Goal: Information Seeking & Learning: Learn about a topic

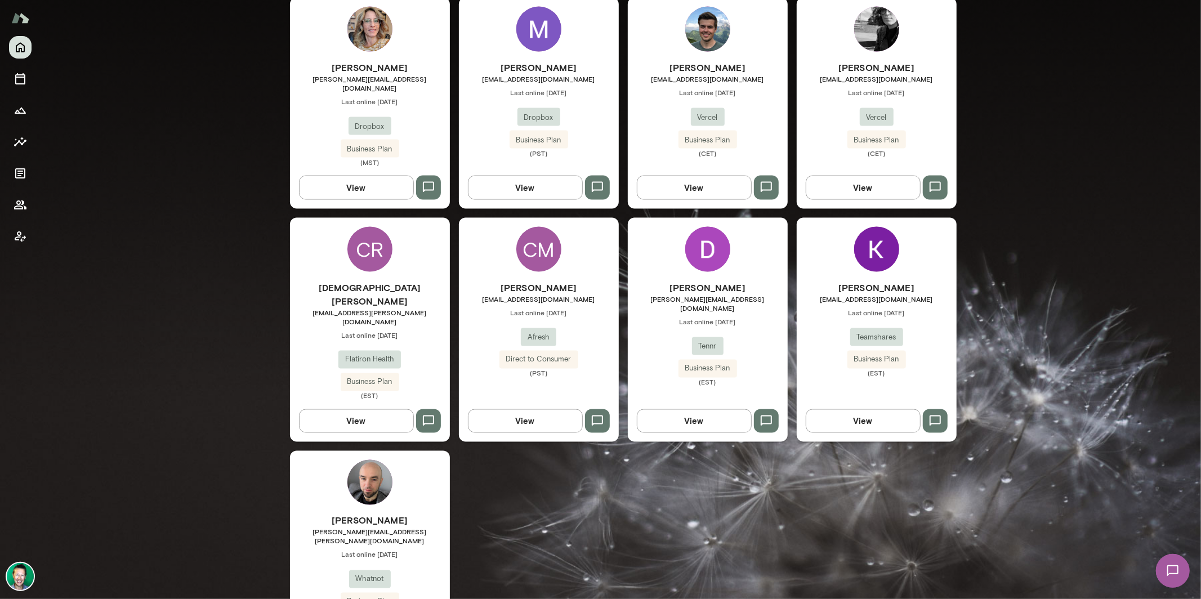
scroll to position [1442, 0]
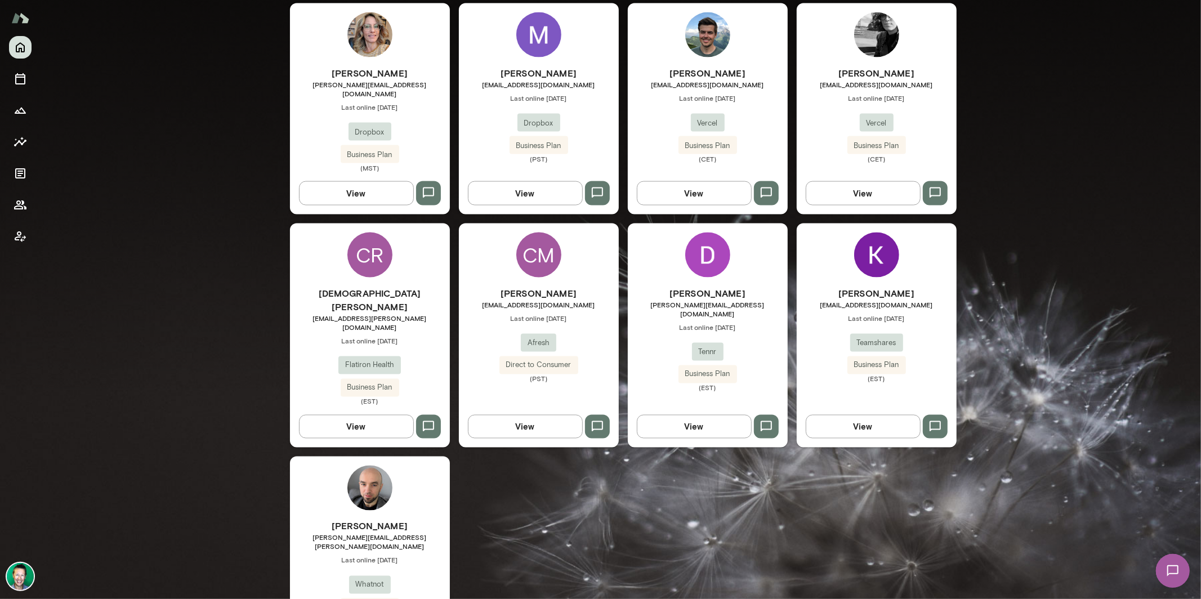
click at [18, 566] on img at bounding box center [20, 576] width 27 height 27
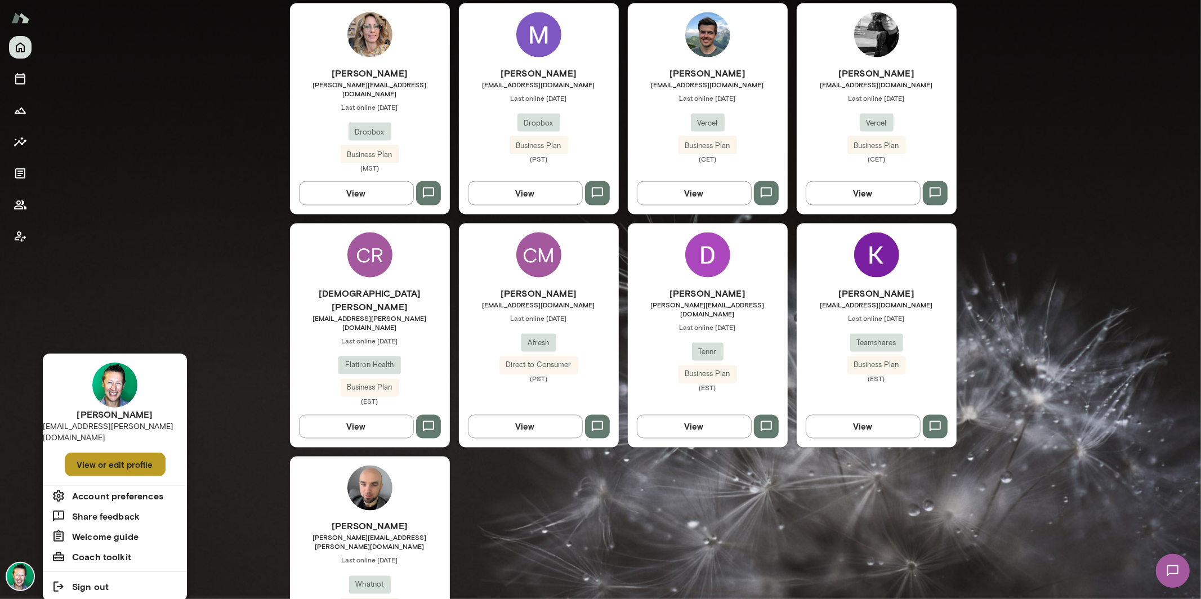
click at [103, 453] on button "View or edit profile" at bounding box center [115, 465] width 101 height 24
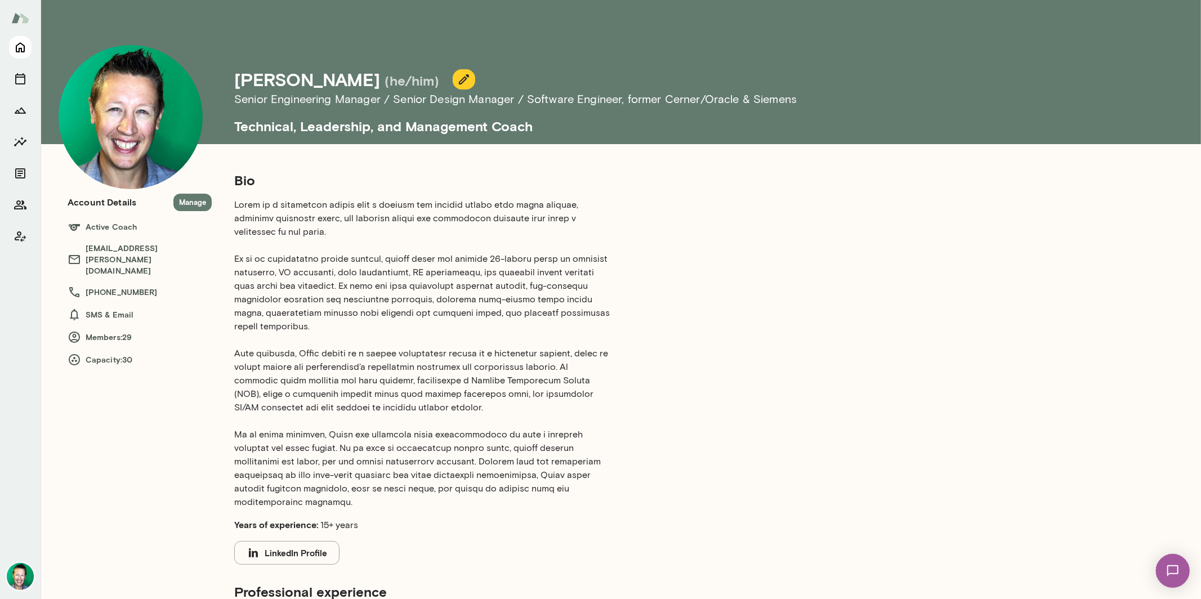
click at [20, 46] on icon "Home" at bounding box center [21, 48] width 14 height 14
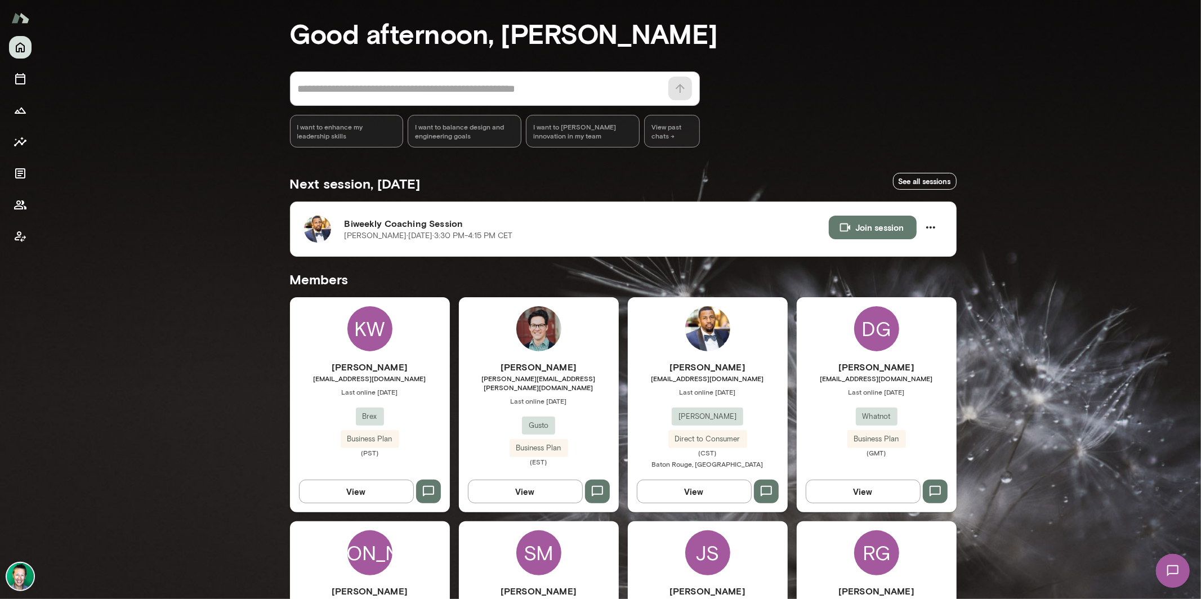
scroll to position [47, 0]
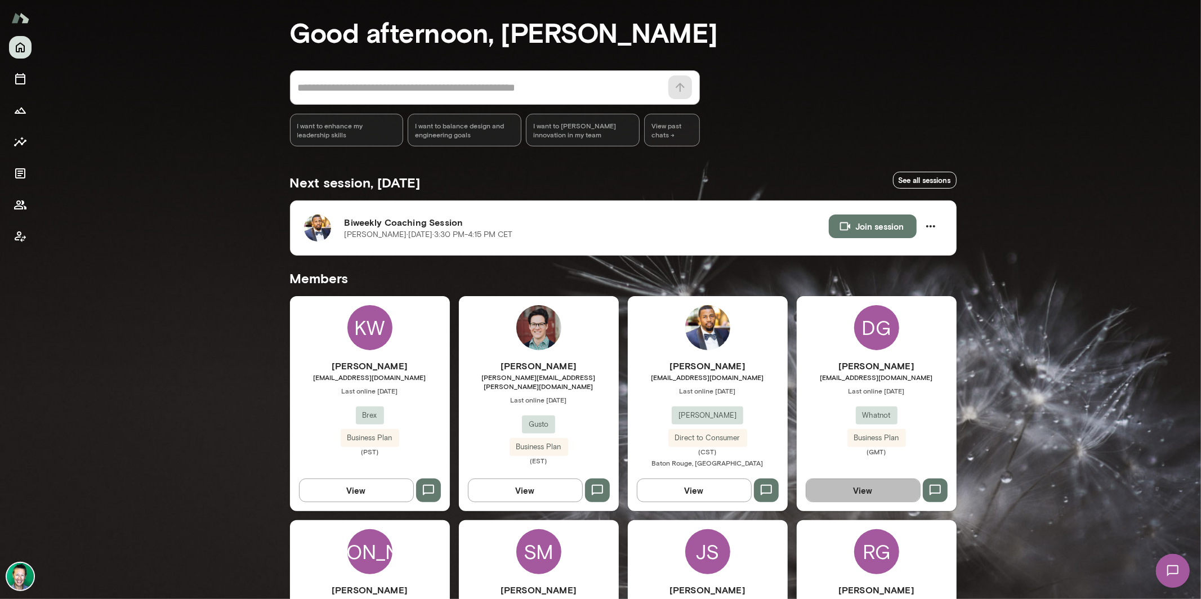
click at [849, 491] on button "View" at bounding box center [862, 490] width 115 height 24
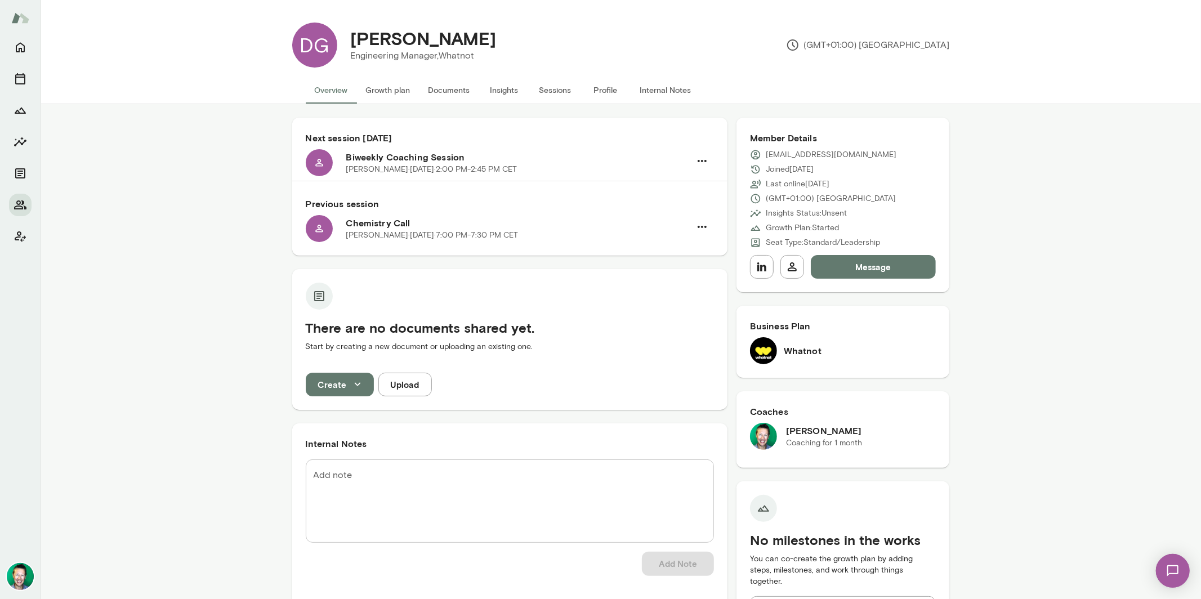
click at [1179, 570] on img at bounding box center [1172, 570] width 46 height 46
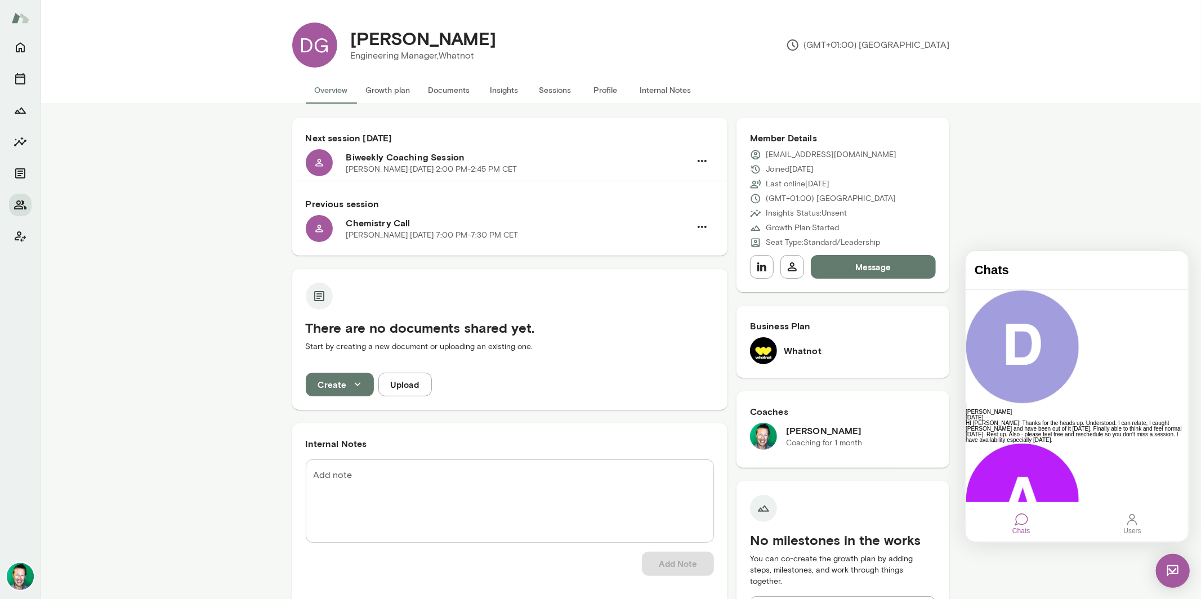
click at [1165, 572] on img at bounding box center [1172, 570] width 34 height 34
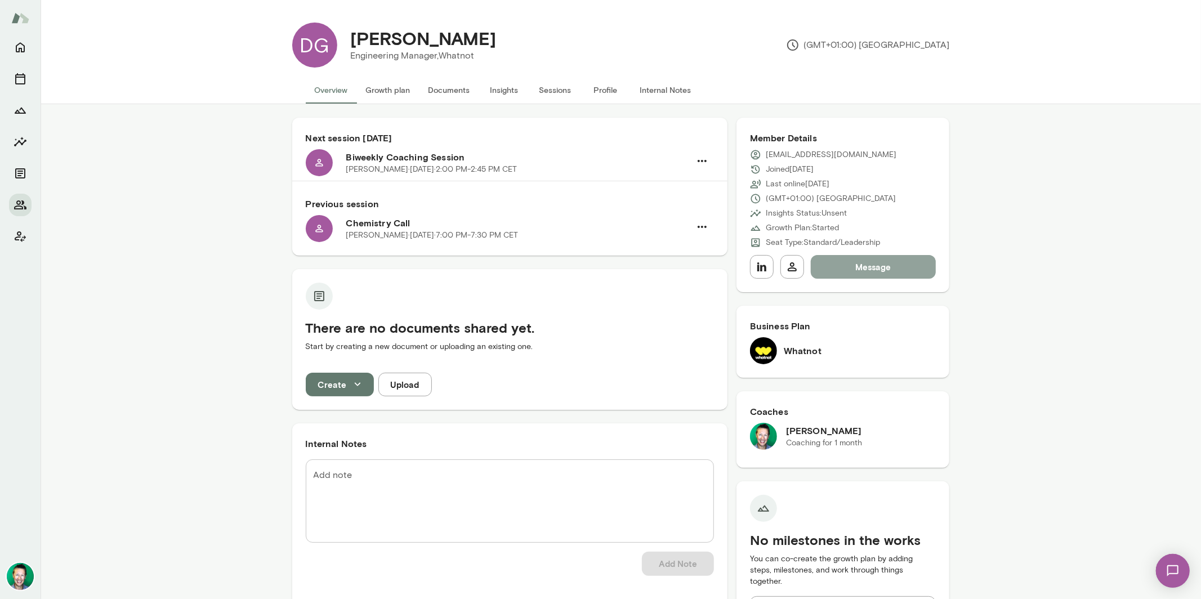
click at [871, 264] on button "Message" at bounding box center [874, 267] width 126 height 24
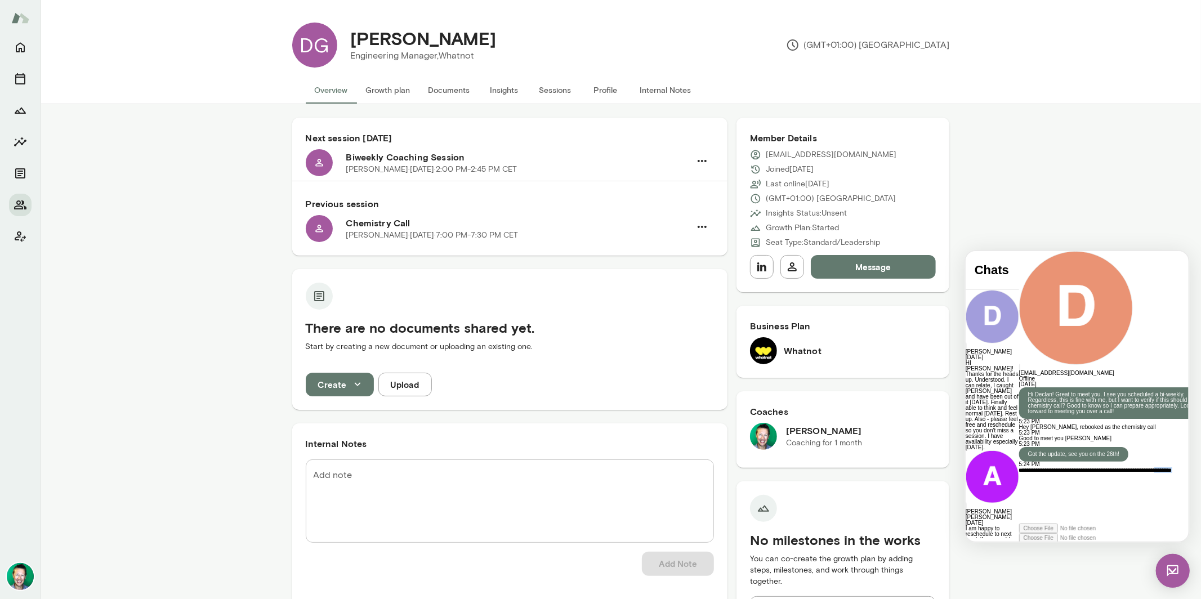
scroll to position [6, 0]
drag, startPoint x: 1045, startPoint y: 503, endPoint x: 983, endPoint y: 485, distance: 64.3
click at [1018, 485] on div "**********" at bounding box center [1120, 495] width 205 height 56
click at [1157, 490] on div "**********" at bounding box center [1120, 495] width 205 height 56
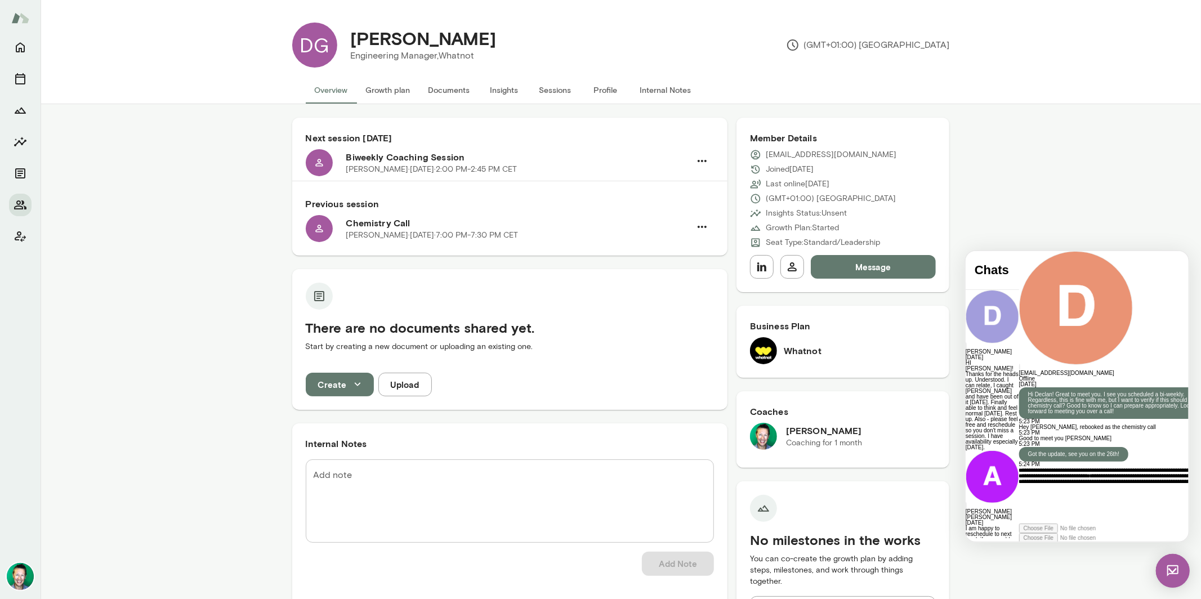
scroll to position [62, 0]
click at [1018, 476] on div "**********" at bounding box center [1120, 495] width 205 height 56
click at [1145, 491] on div "**********" at bounding box center [1120, 495] width 205 height 56
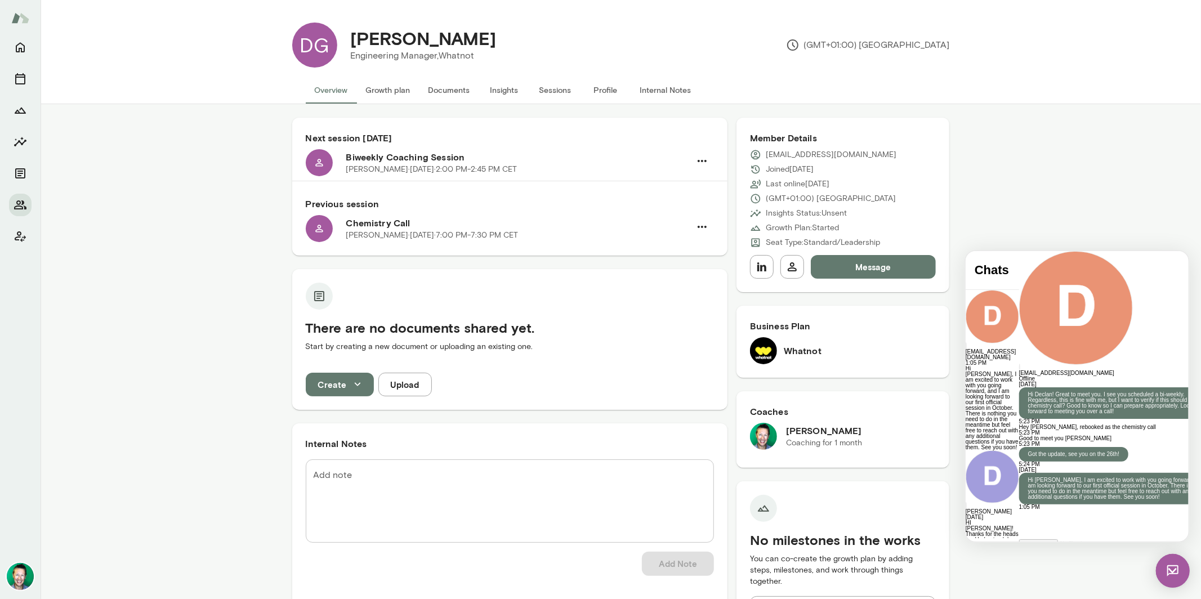
click at [1163, 564] on img at bounding box center [1172, 570] width 34 height 34
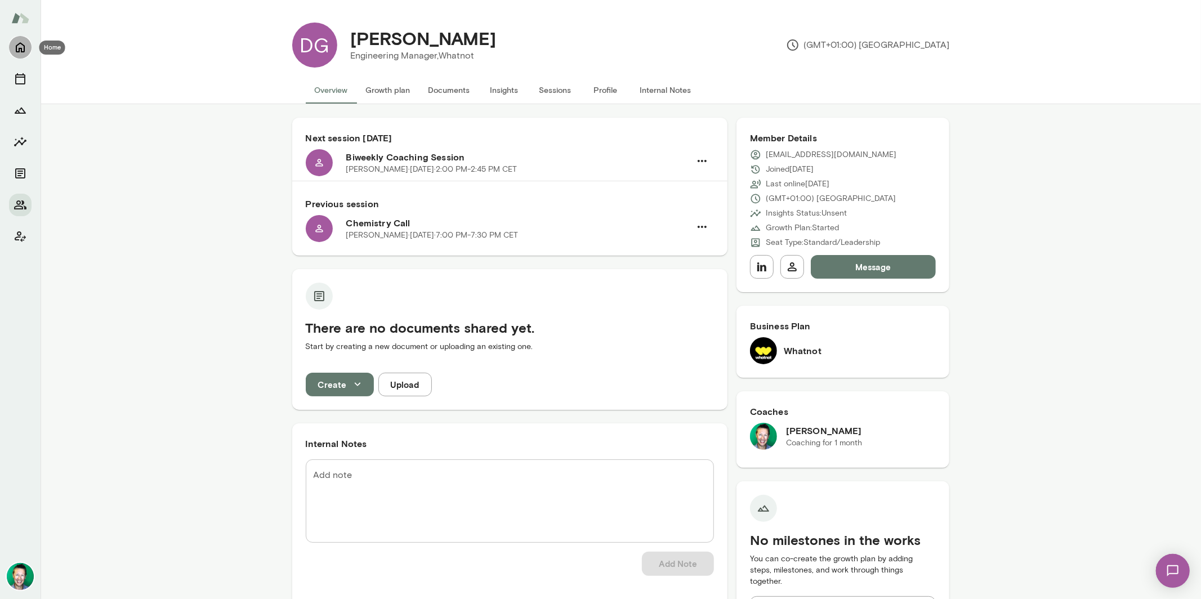
click at [12, 47] on button "Home" at bounding box center [20, 47] width 23 height 23
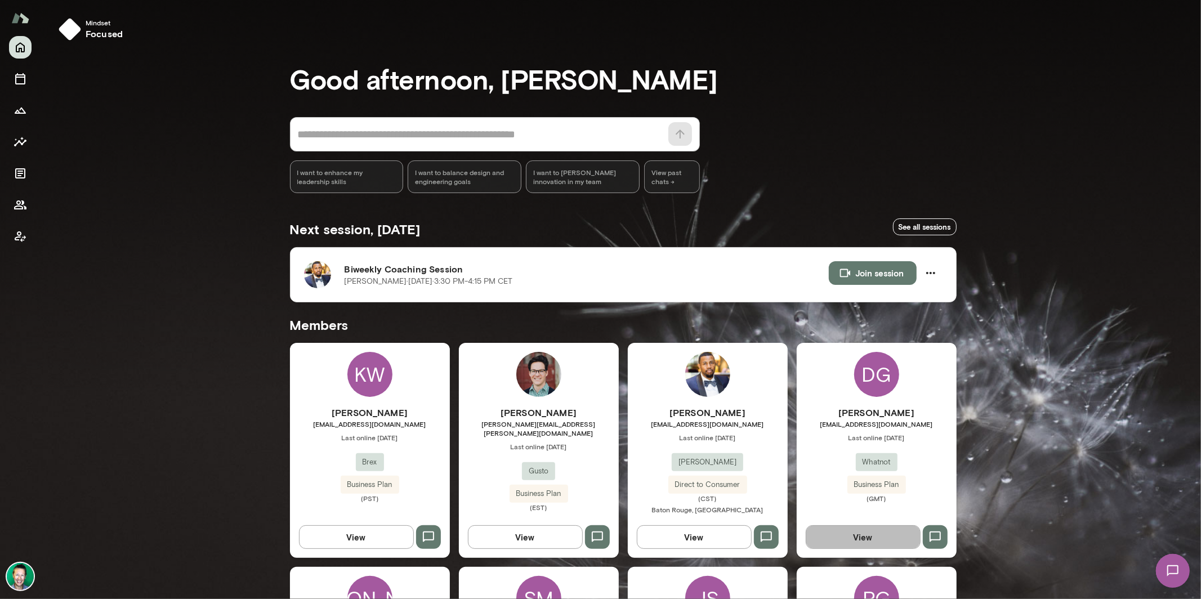
click at [843, 544] on button "View" at bounding box center [862, 537] width 115 height 24
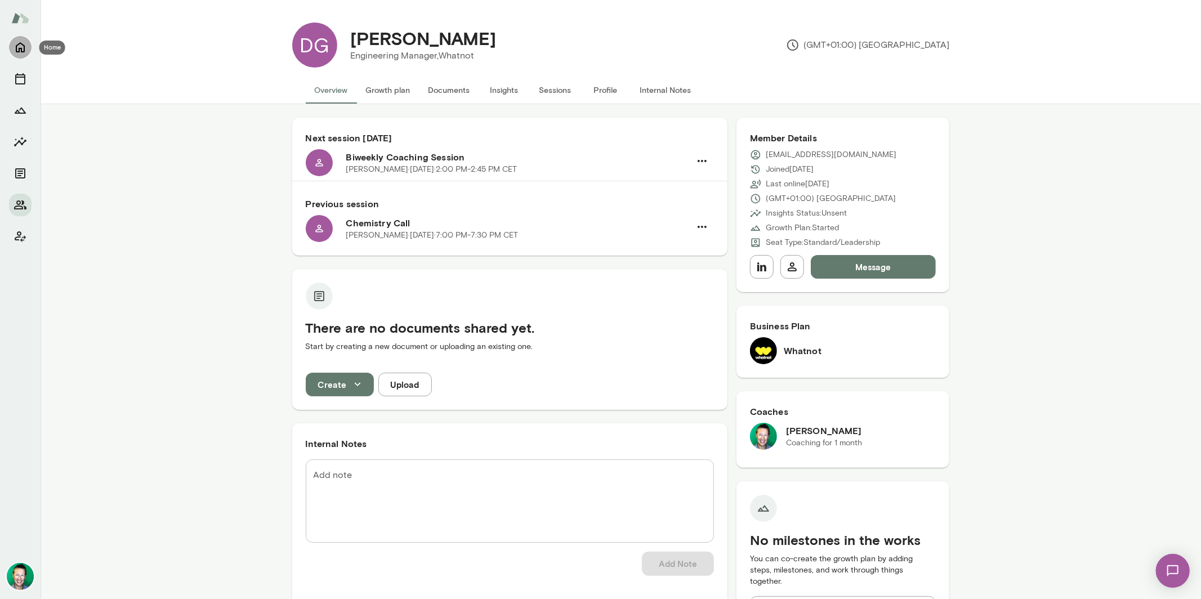
click at [21, 50] on icon "Home" at bounding box center [20, 48] width 9 height 10
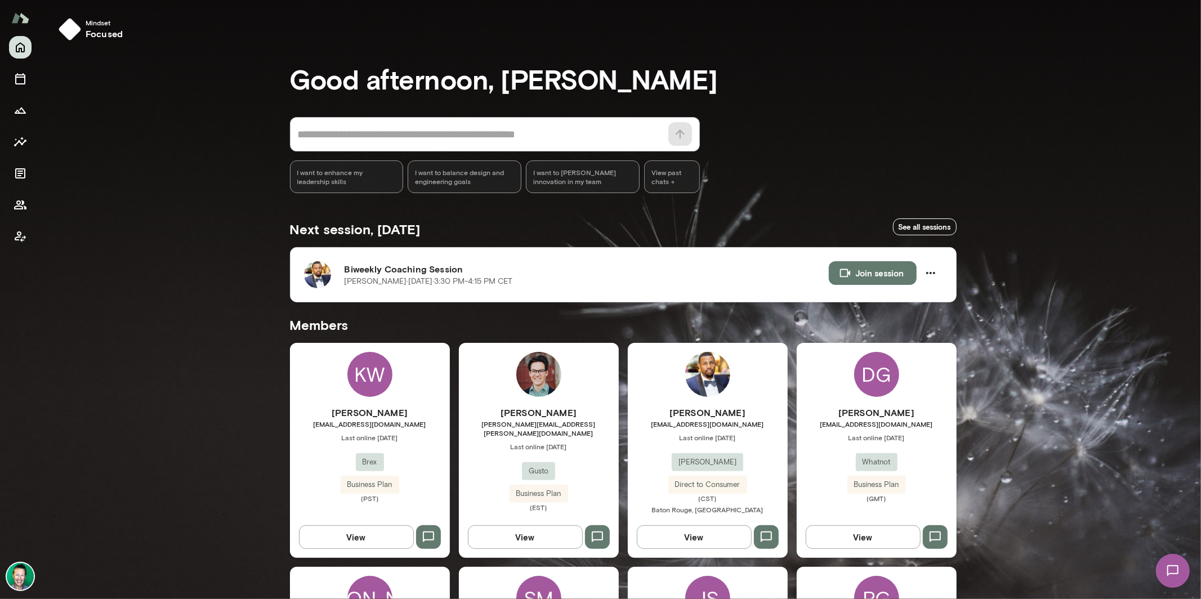
click at [698, 536] on button "View" at bounding box center [694, 537] width 115 height 24
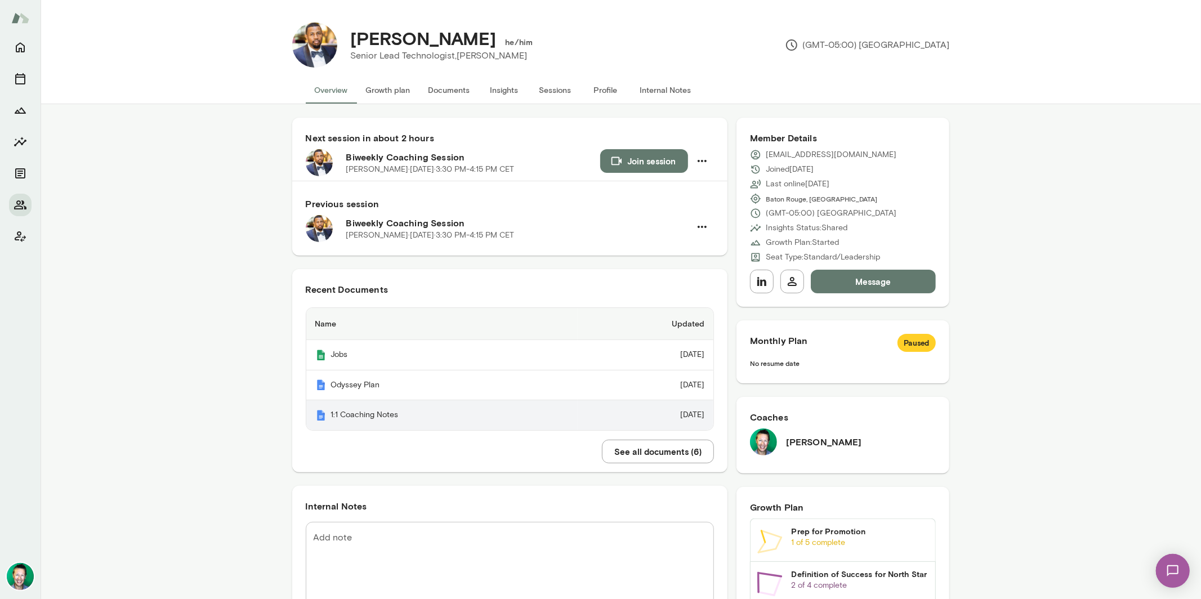
click at [407, 411] on th "1:1 Coaching Notes" at bounding box center [441, 415] width 271 height 30
click at [385, 97] on button "Growth plan" at bounding box center [388, 90] width 62 height 27
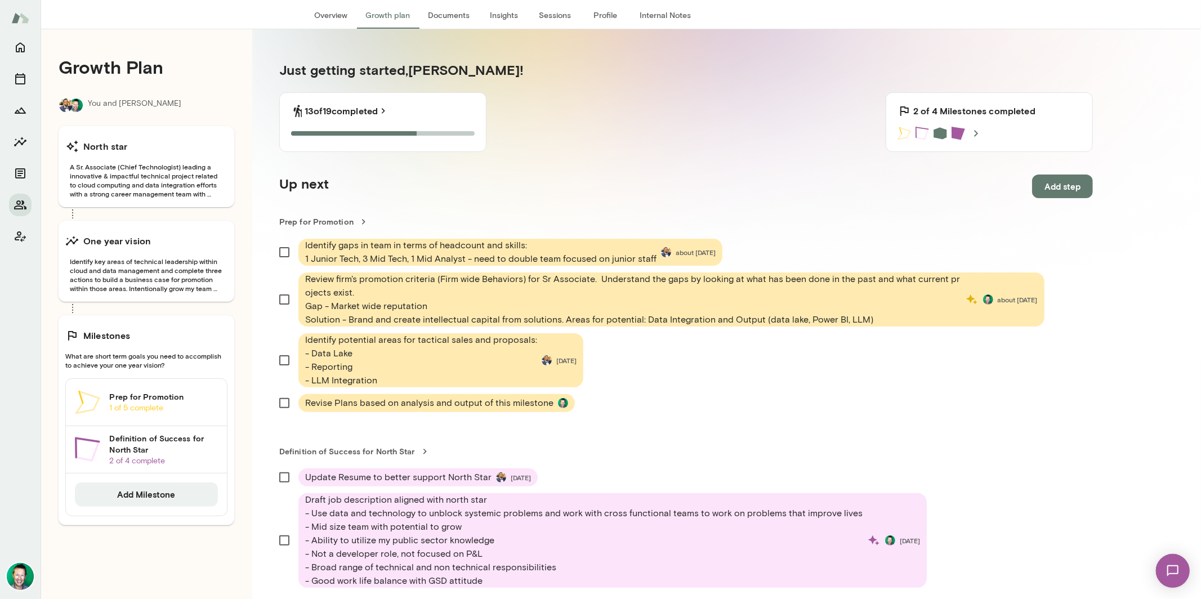
scroll to position [124, 0]
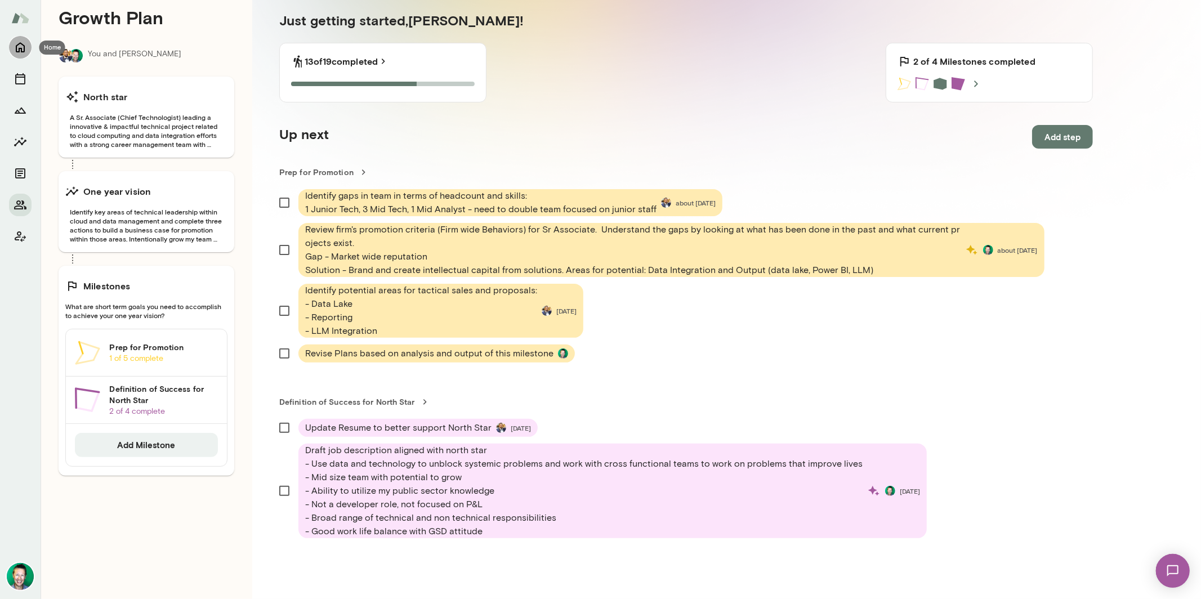
click at [26, 51] on icon "Home" at bounding box center [21, 48] width 14 height 14
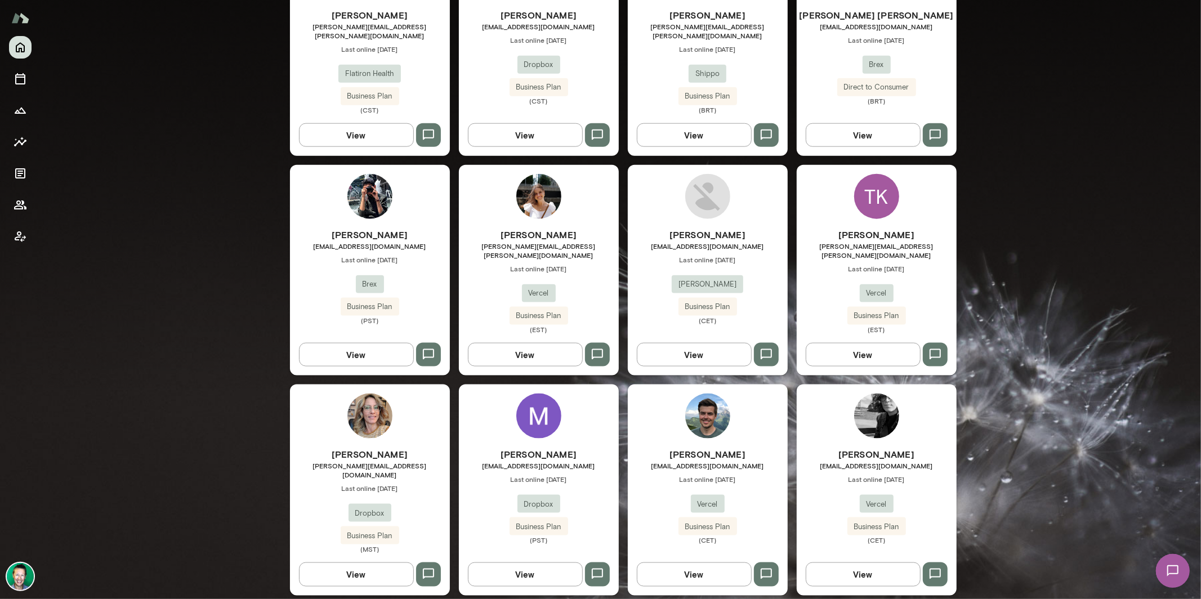
scroll to position [1064, 0]
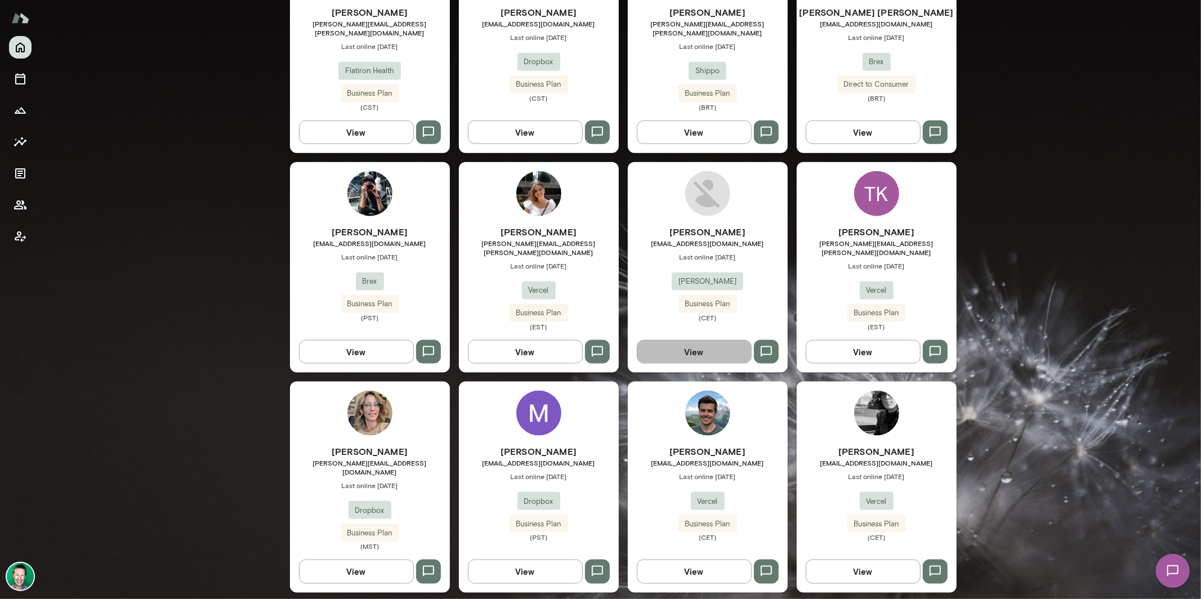
click at [715, 340] on button "View" at bounding box center [694, 352] width 115 height 24
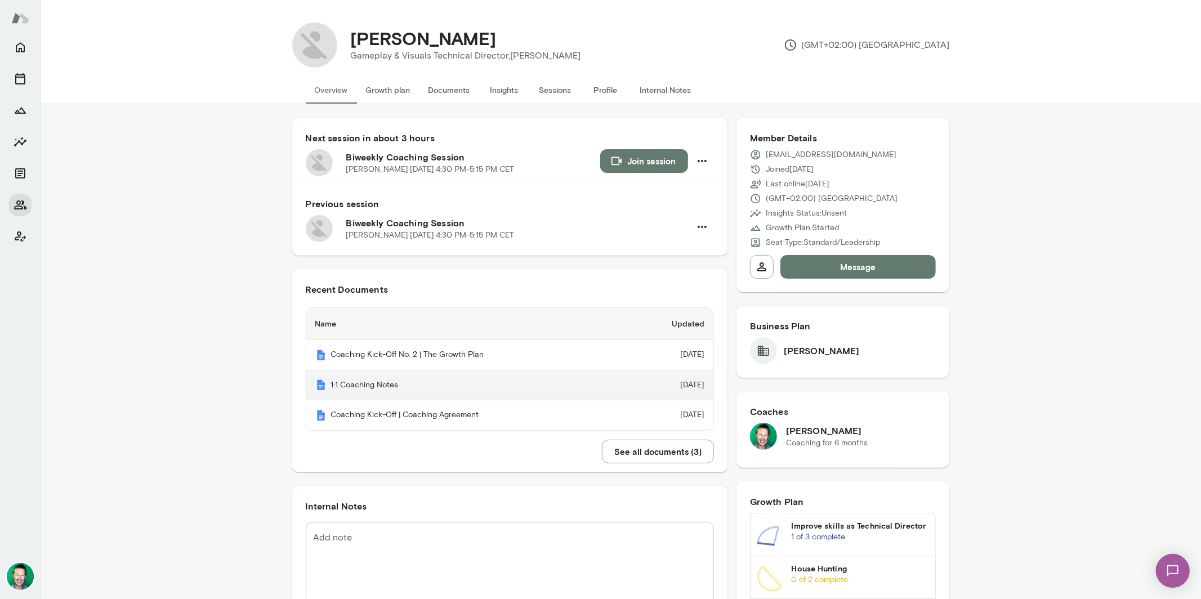
click at [354, 387] on th "1:1 Coaching Notes" at bounding box center [466, 385] width 320 height 30
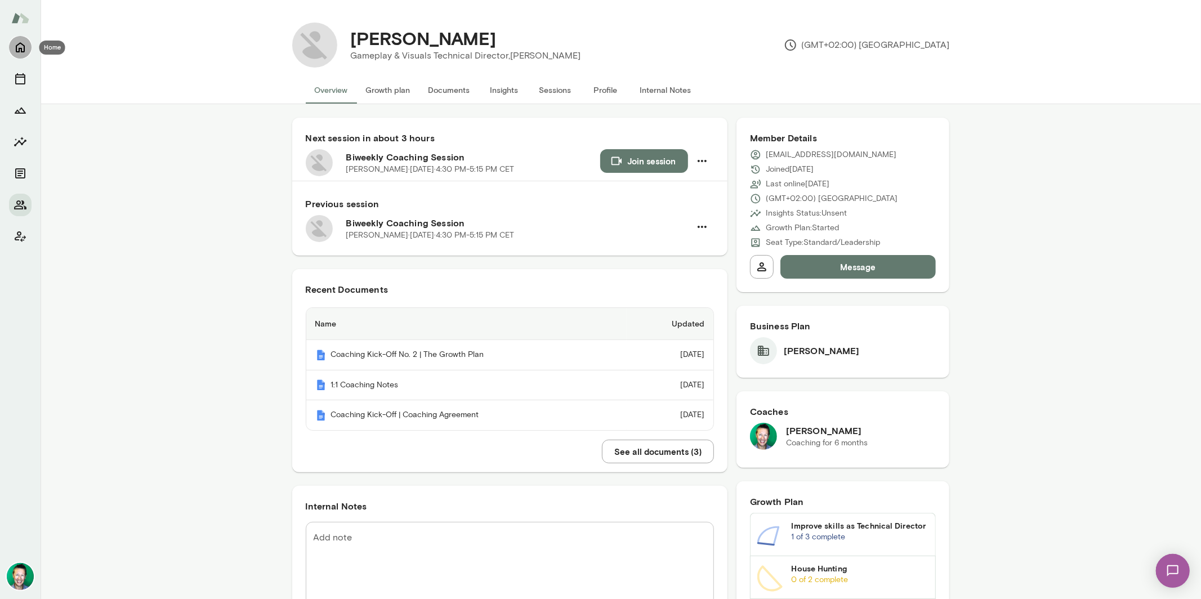
click at [26, 49] on icon "Home" at bounding box center [21, 48] width 14 height 14
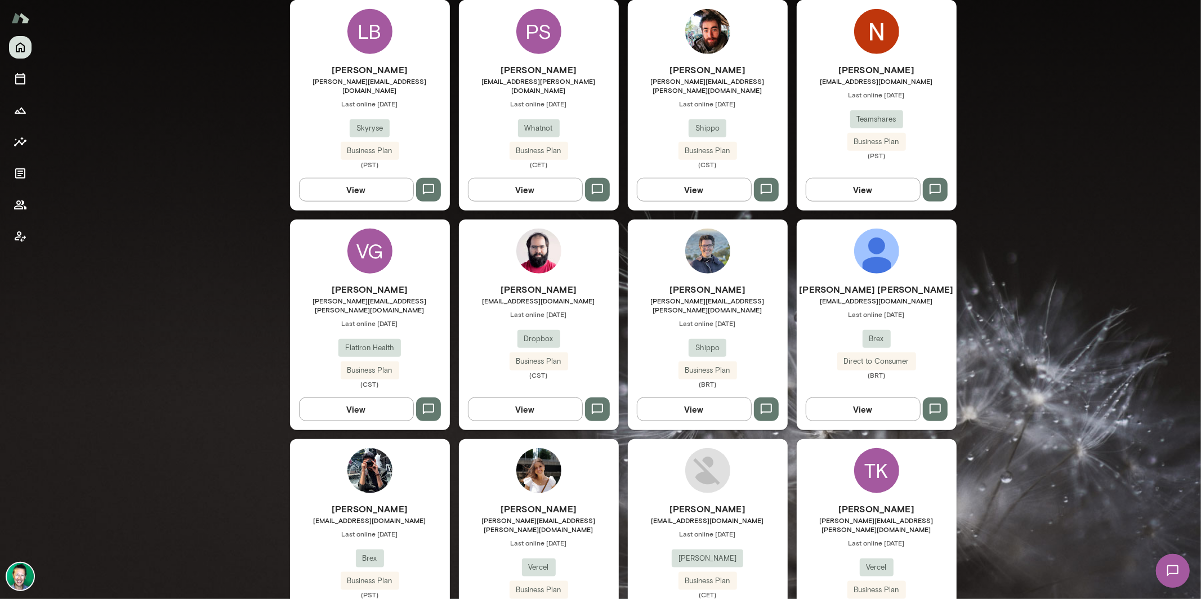
scroll to position [792, 0]
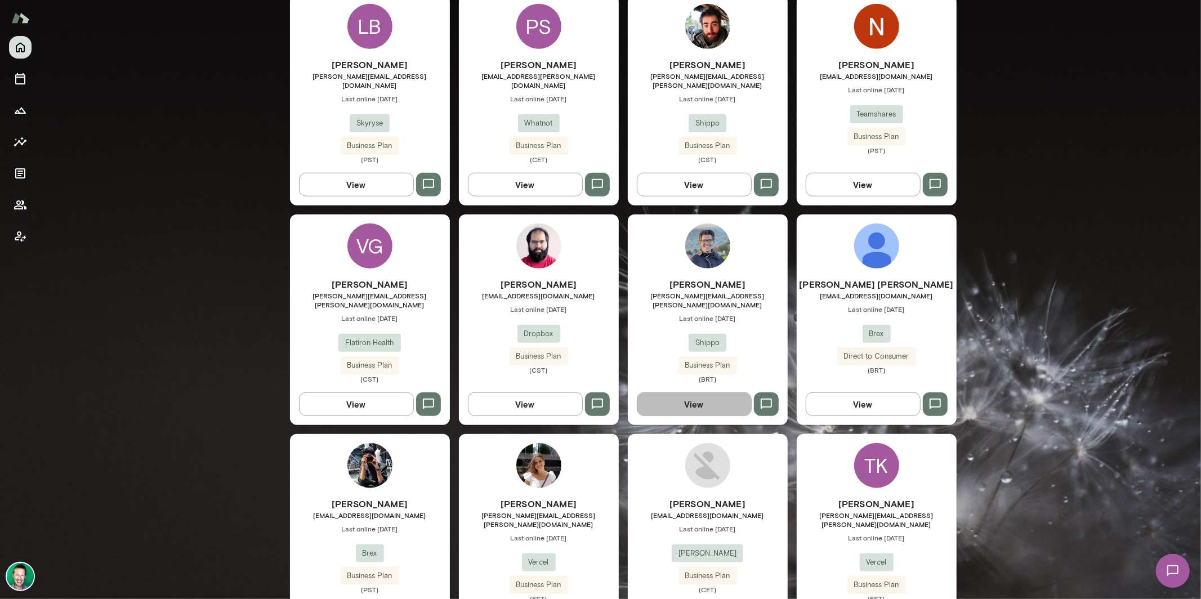
click at [717, 392] on button "View" at bounding box center [694, 404] width 115 height 24
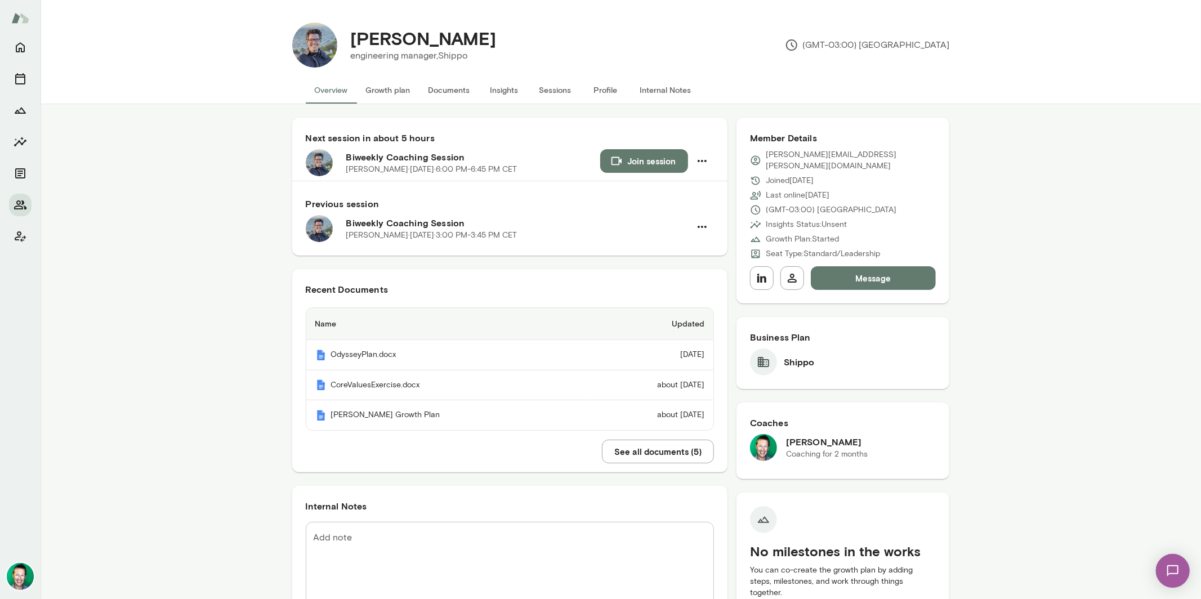
click at [643, 457] on button "See all documents ( 5 )" at bounding box center [658, 452] width 112 height 24
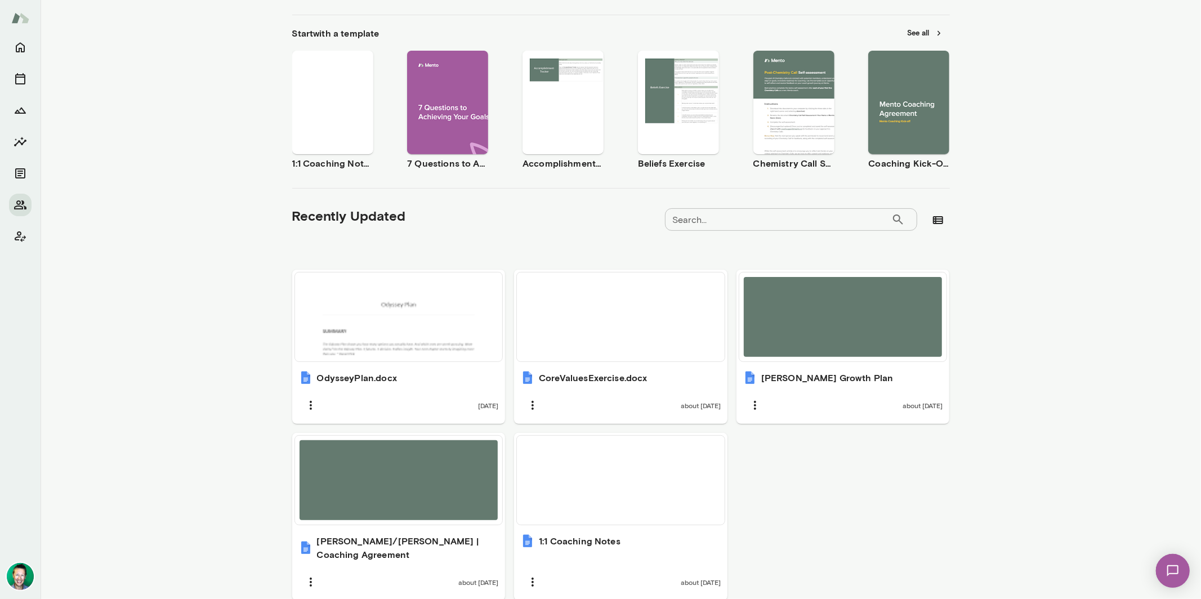
scroll to position [207, 0]
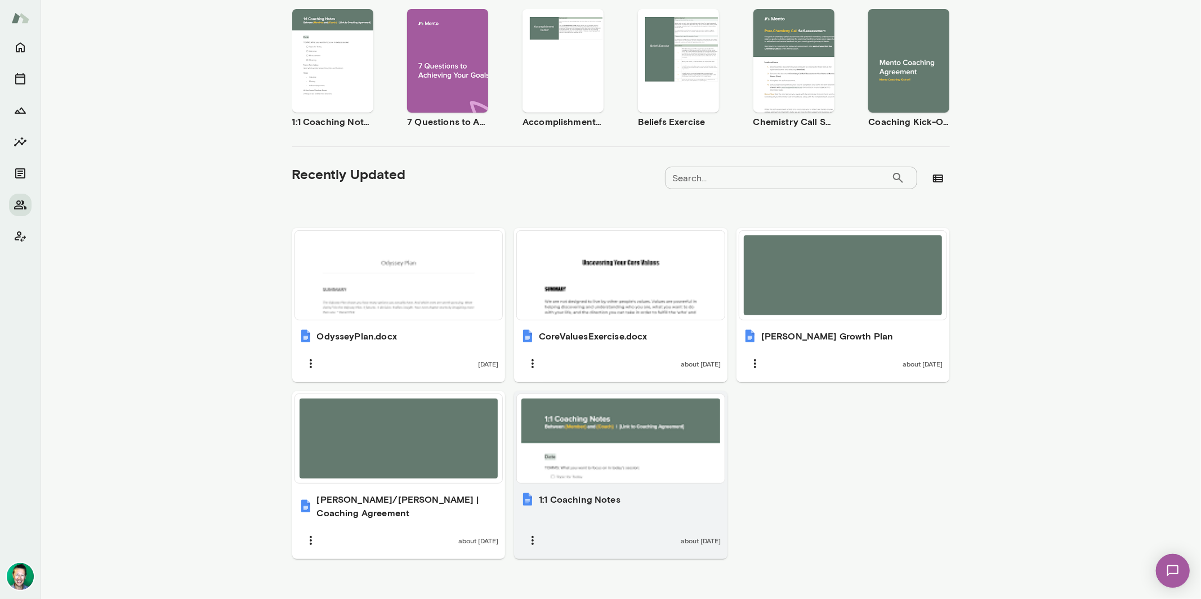
click at [623, 438] on div at bounding box center [620, 439] width 199 height 80
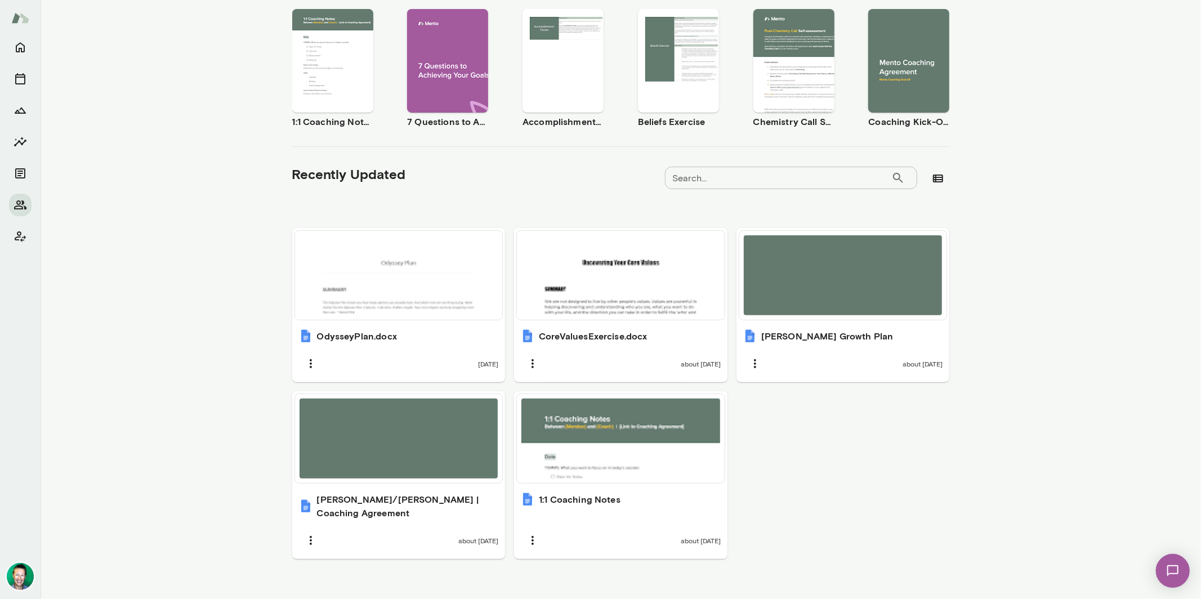
scroll to position [0, 0]
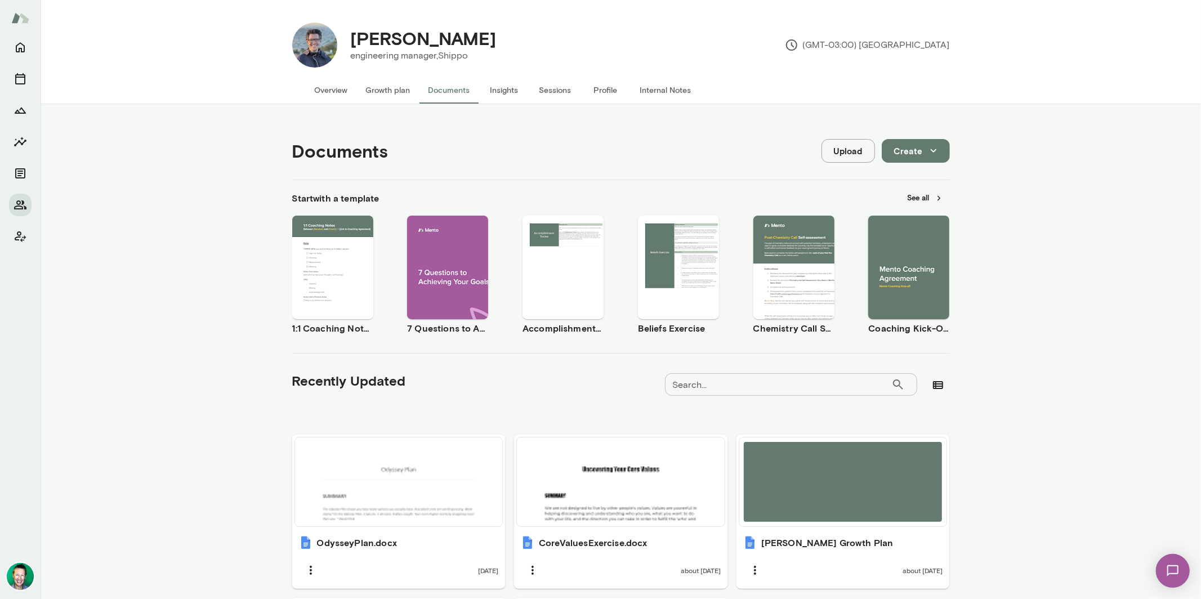
click at [329, 91] on button "Overview" at bounding box center [331, 90] width 51 height 27
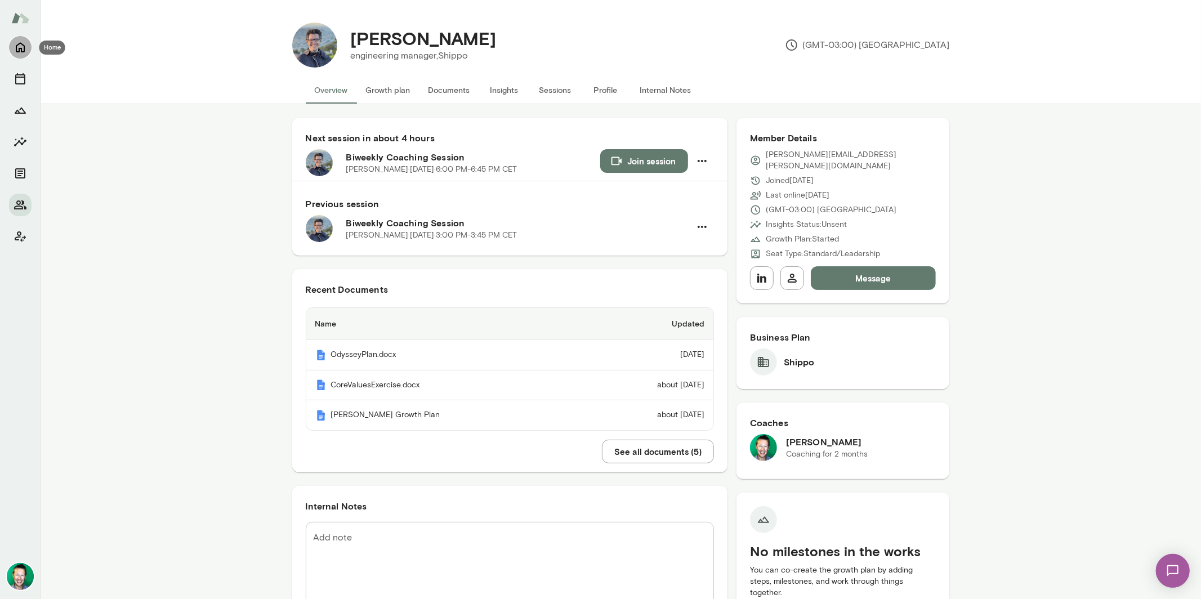
click at [26, 50] on icon "Home" at bounding box center [21, 48] width 14 height 14
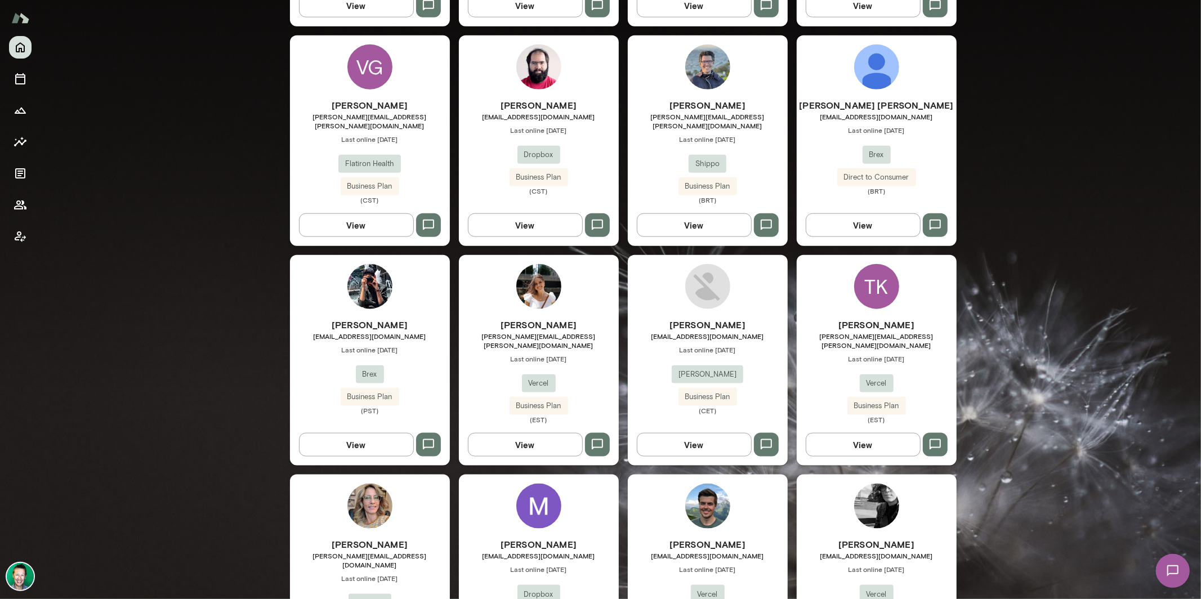
scroll to position [1012, 0]
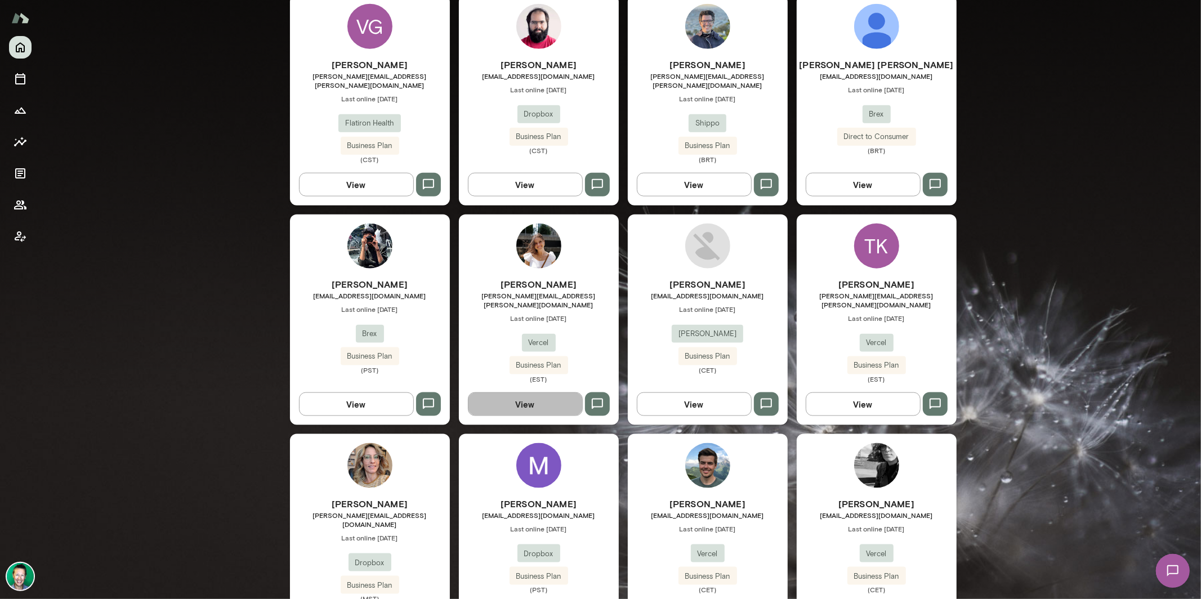
click at [518, 392] on button "View" at bounding box center [525, 404] width 115 height 24
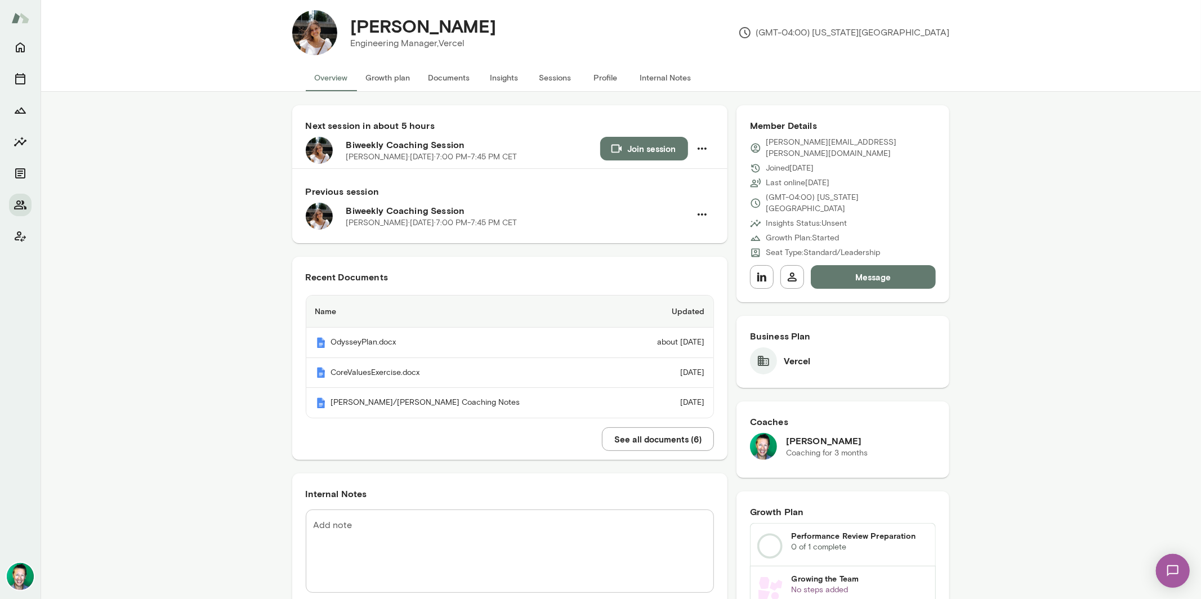
scroll to position [14, 0]
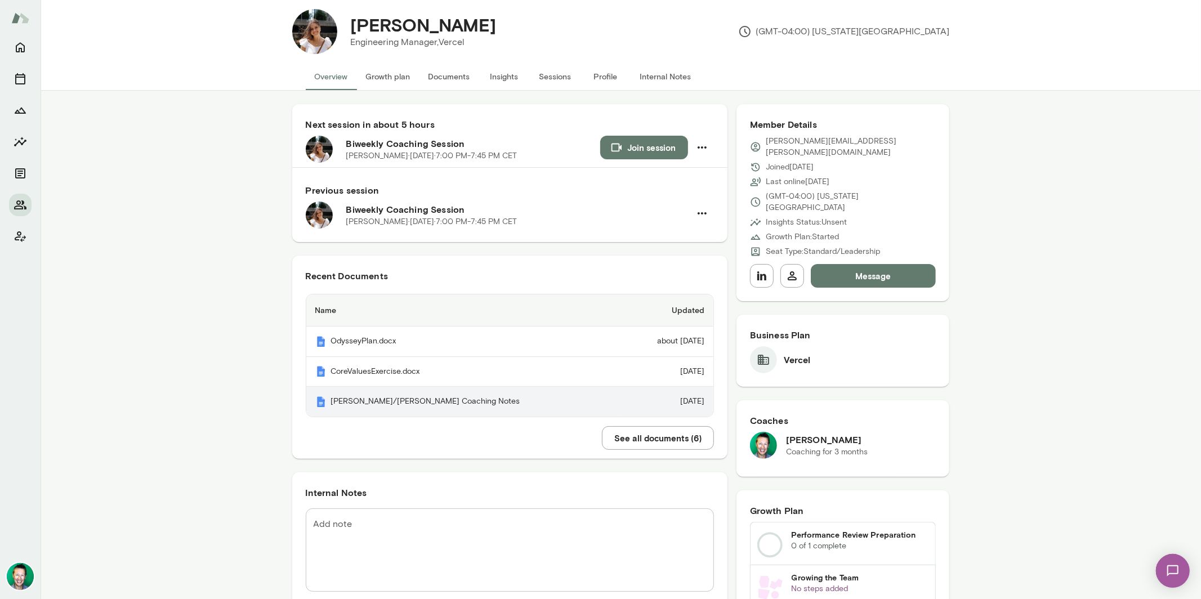
click at [419, 404] on th "[PERSON_NAME]/[PERSON_NAME] Coaching Notes" at bounding box center [463, 402] width 315 height 30
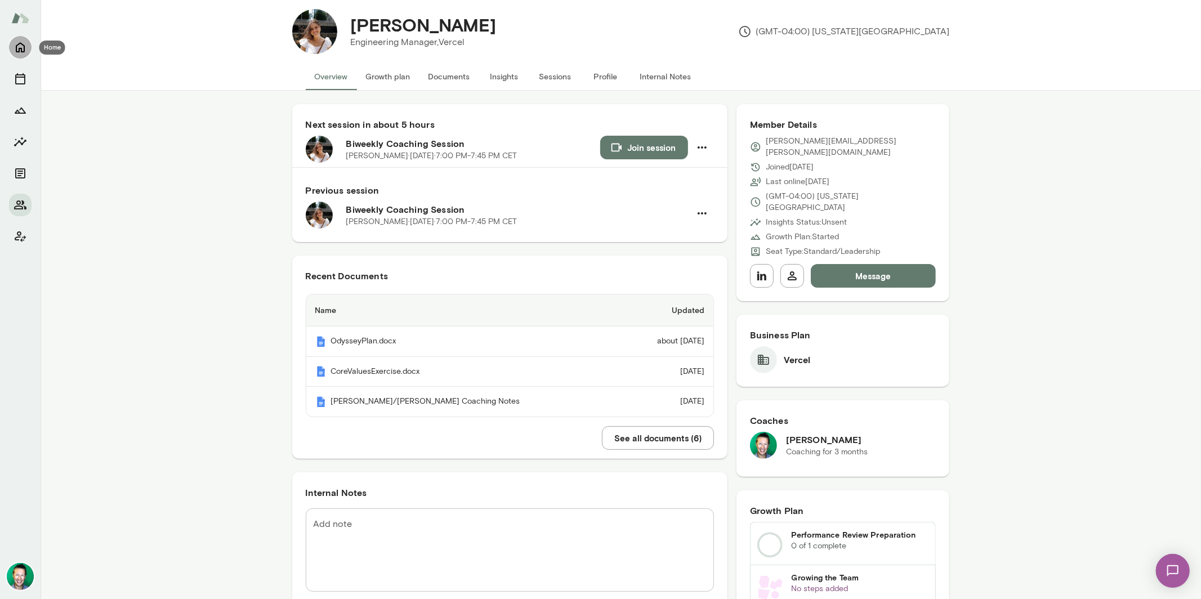
click at [19, 43] on icon "Home" at bounding box center [20, 48] width 9 height 10
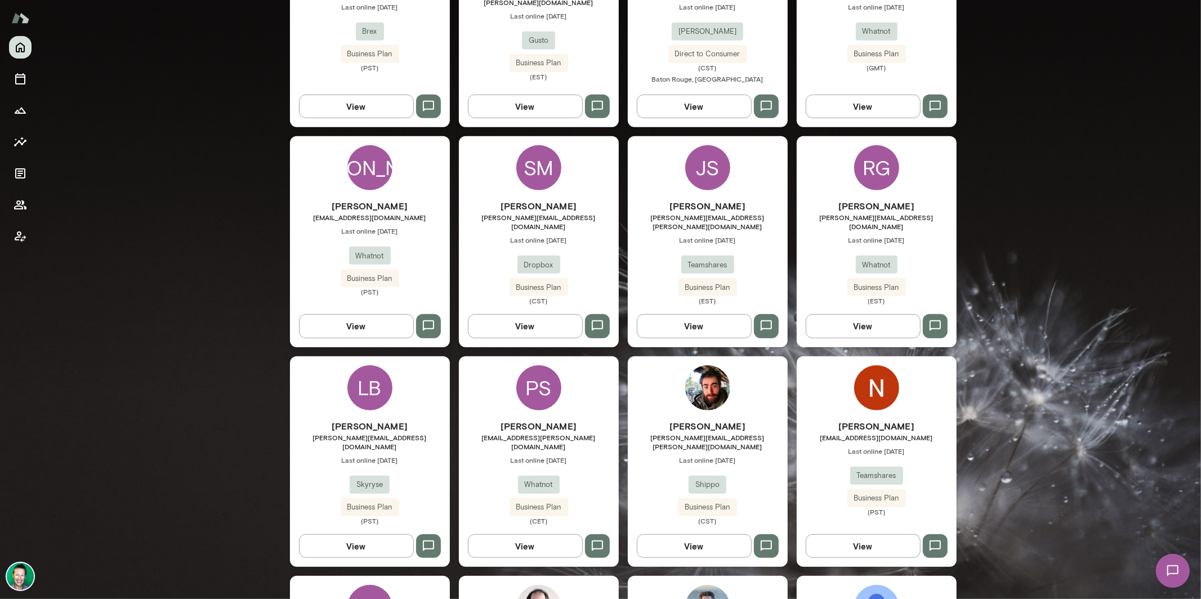
scroll to position [436, 0]
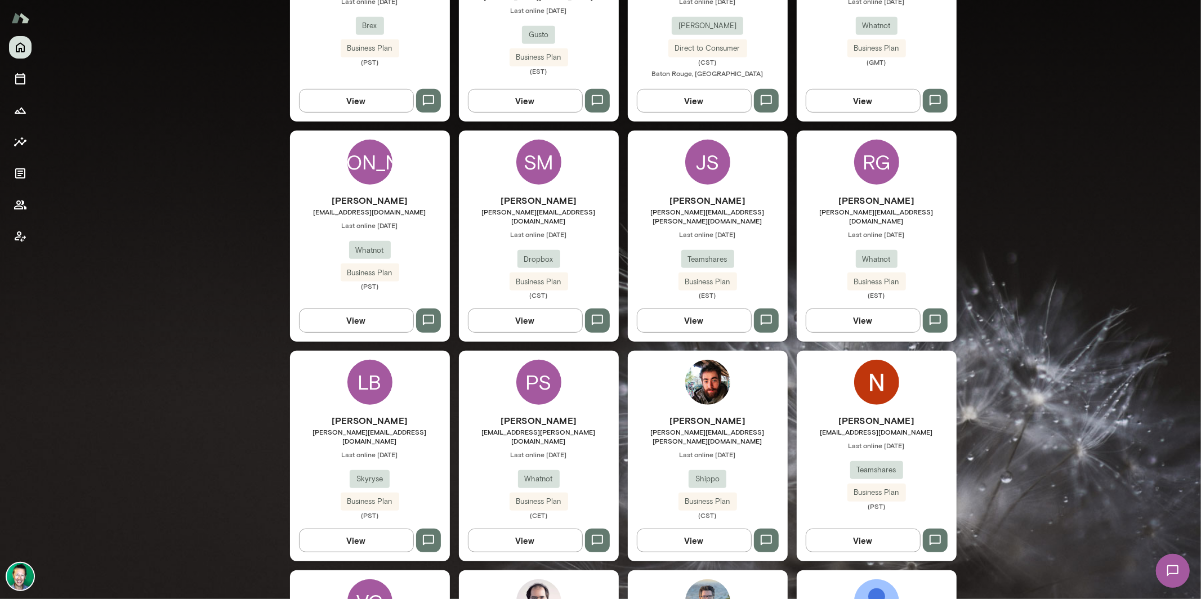
click at [373, 529] on button "View" at bounding box center [356, 541] width 115 height 24
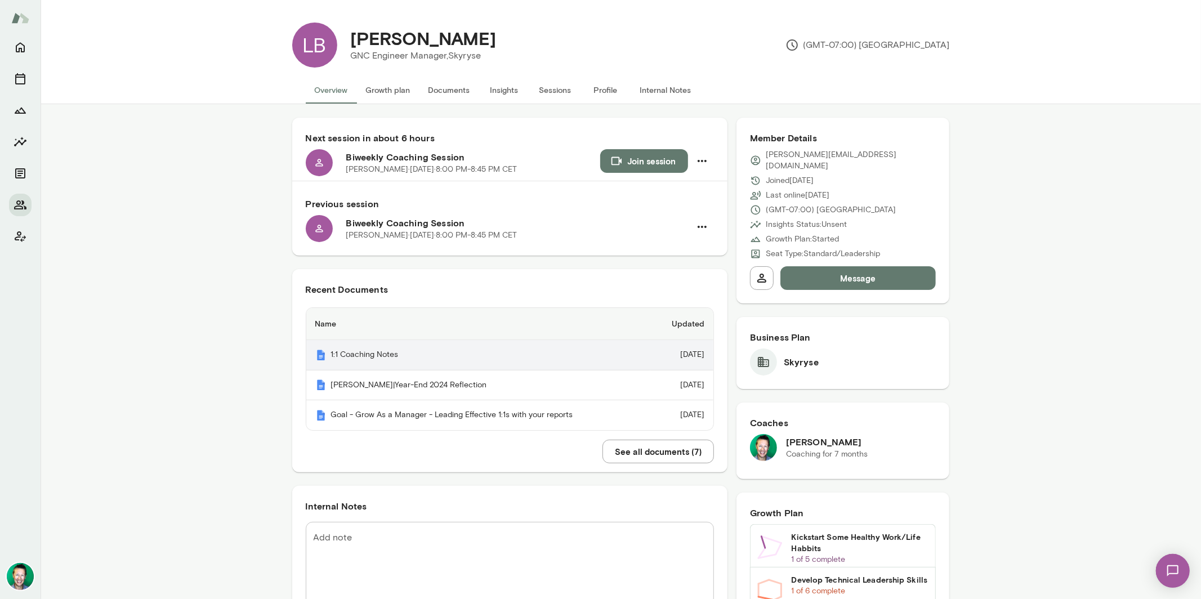
click at [381, 356] on th "1:1 Coaching Notes" at bounding box center [478, 355] width 344 height 30
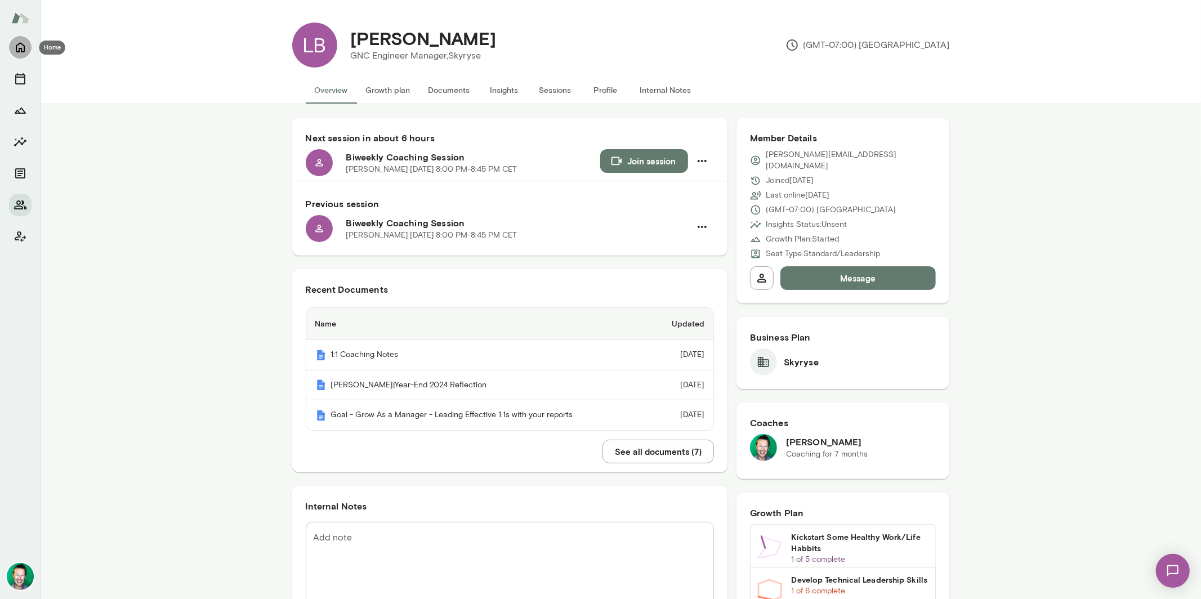
click at [19, 43] on icon "Home" at bounding box center [20, 48] width 9 height 10
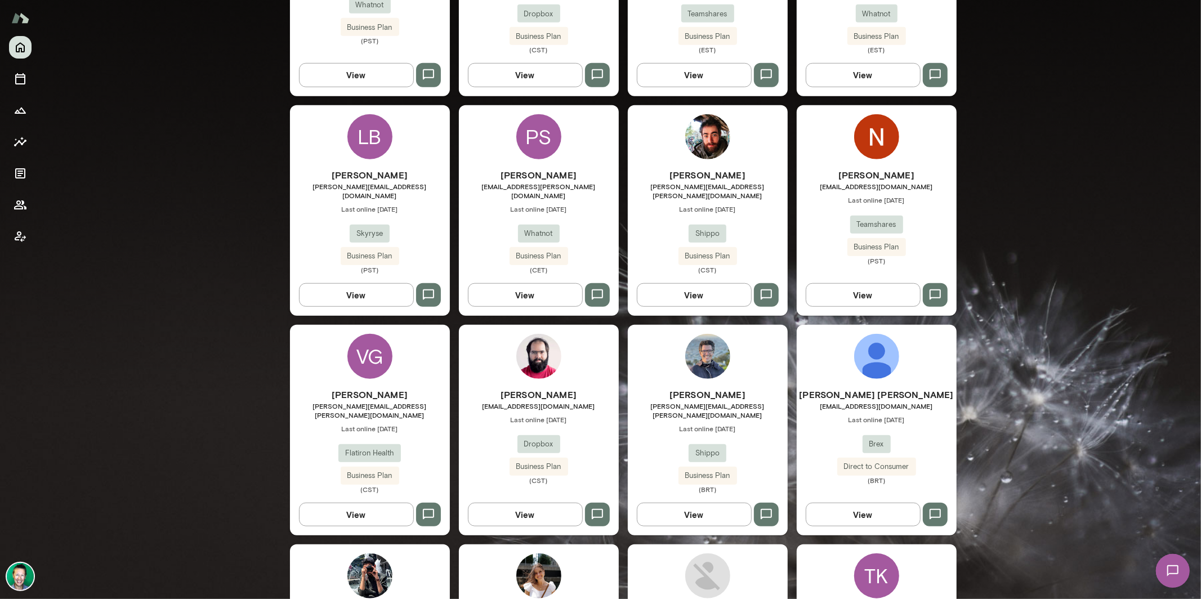
scroll to position [685, 0]
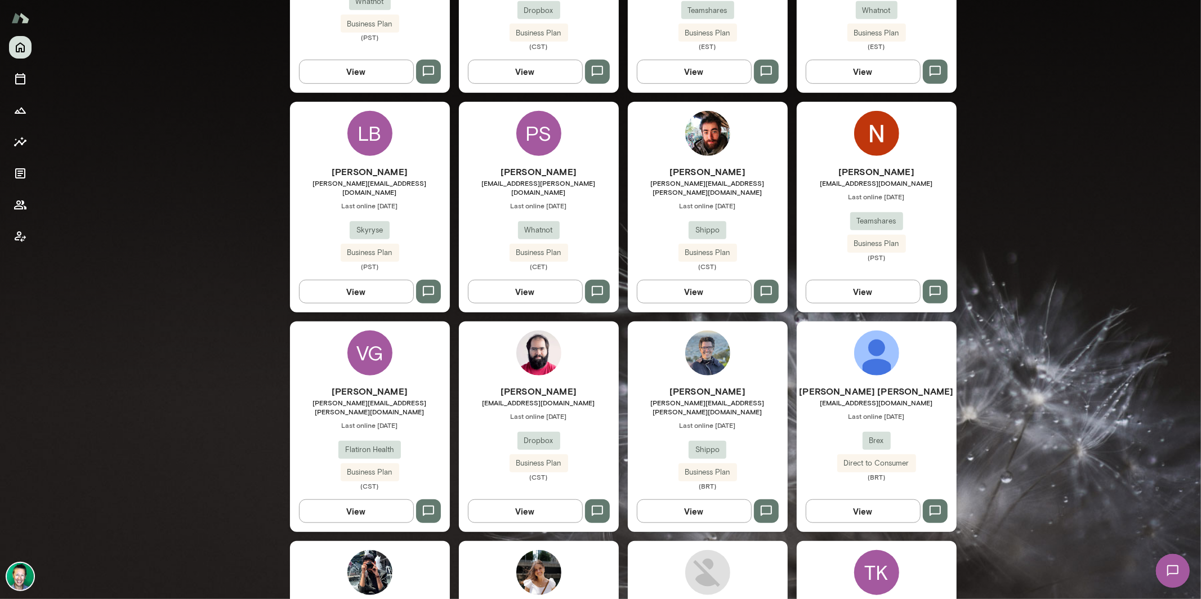
click at [718, 280] on button "View" at bounding box center [694, 292] width 115 height 24
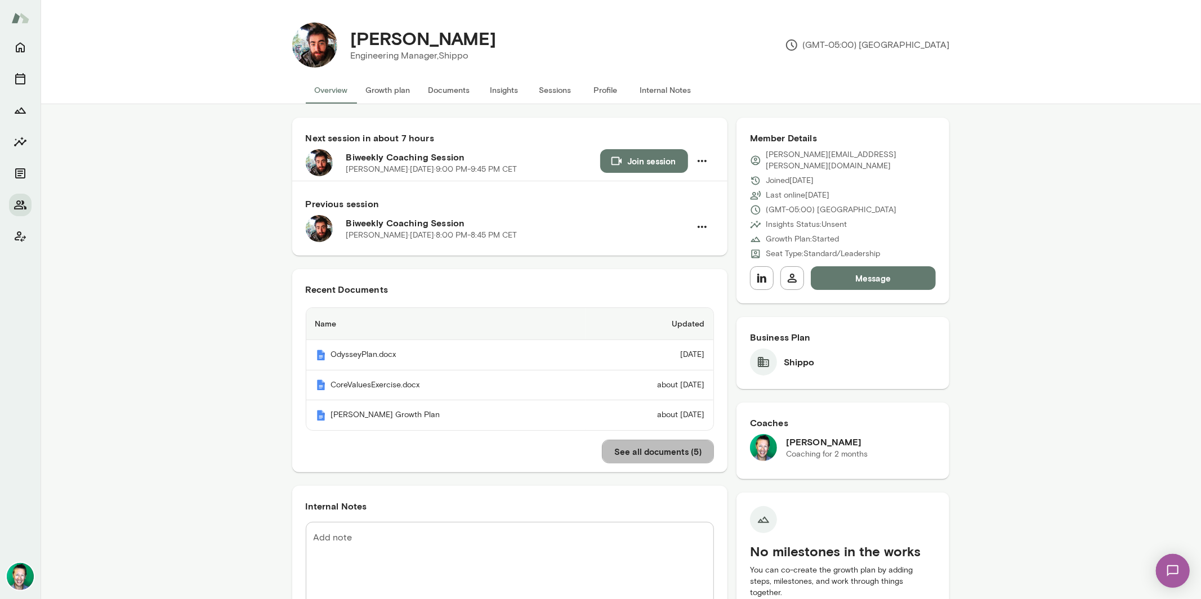
click at [633, 455] on button "See all documents ( 5 )" at bounding box center [658, 452] width 112 height 24
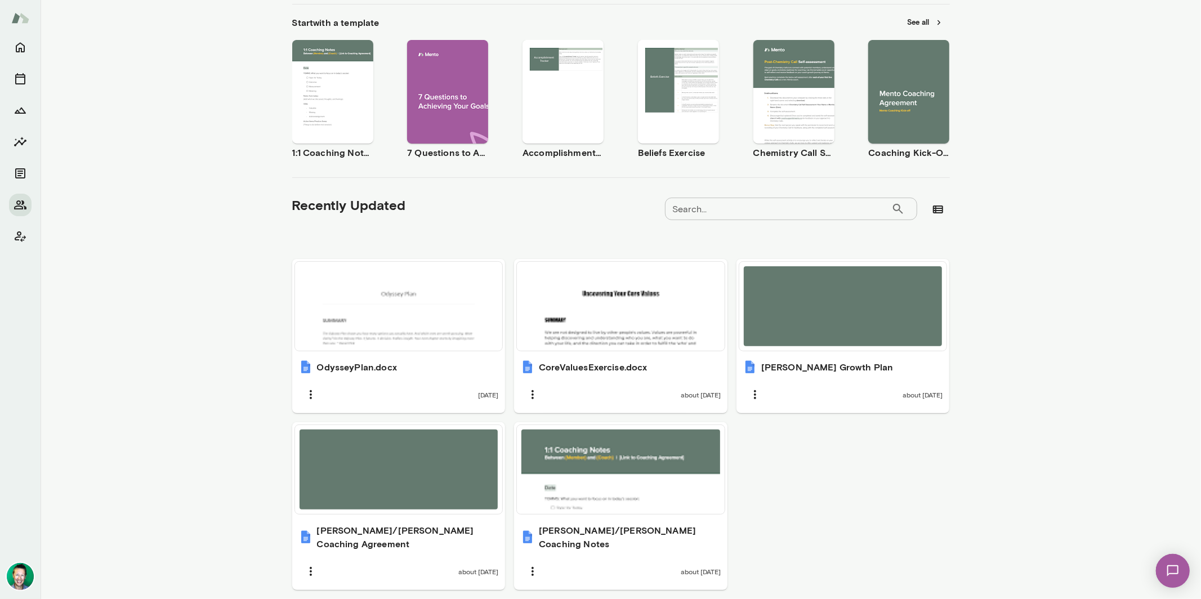
scroll to position [183, 0]
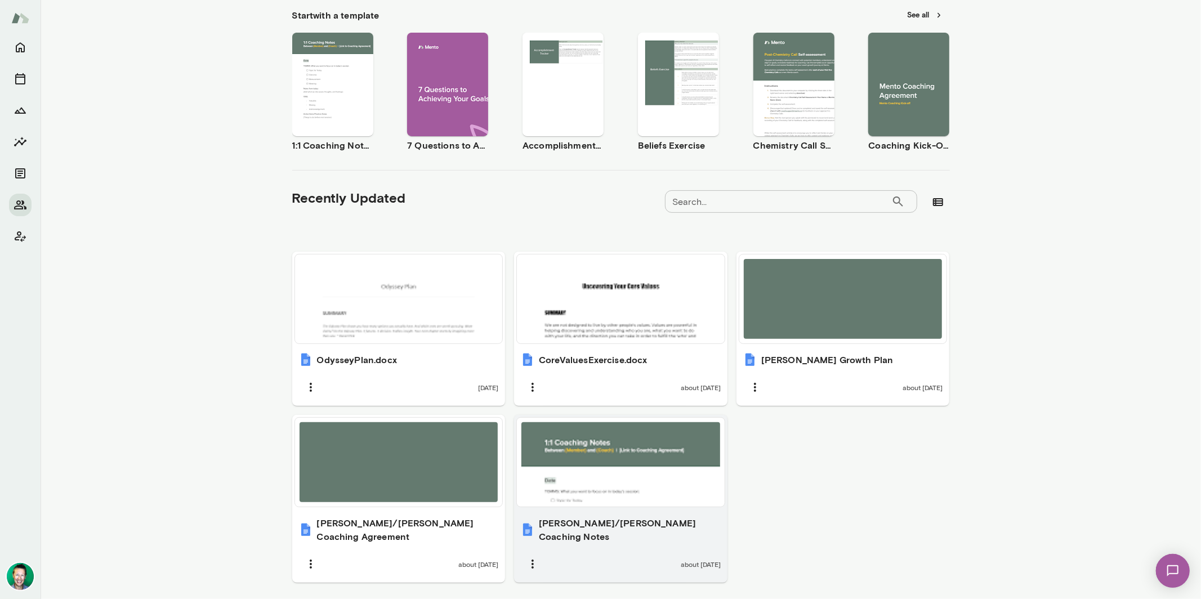
click at [620, 491] on div at bounding box center [620, 462] width 199 height 80
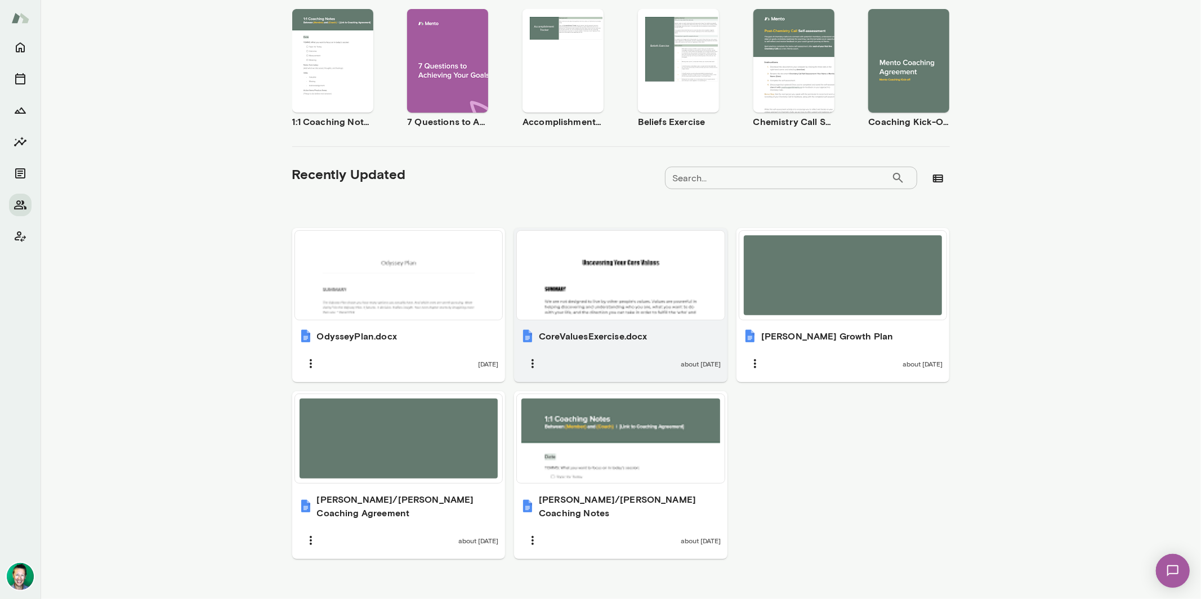
scroll to position [0, 0]
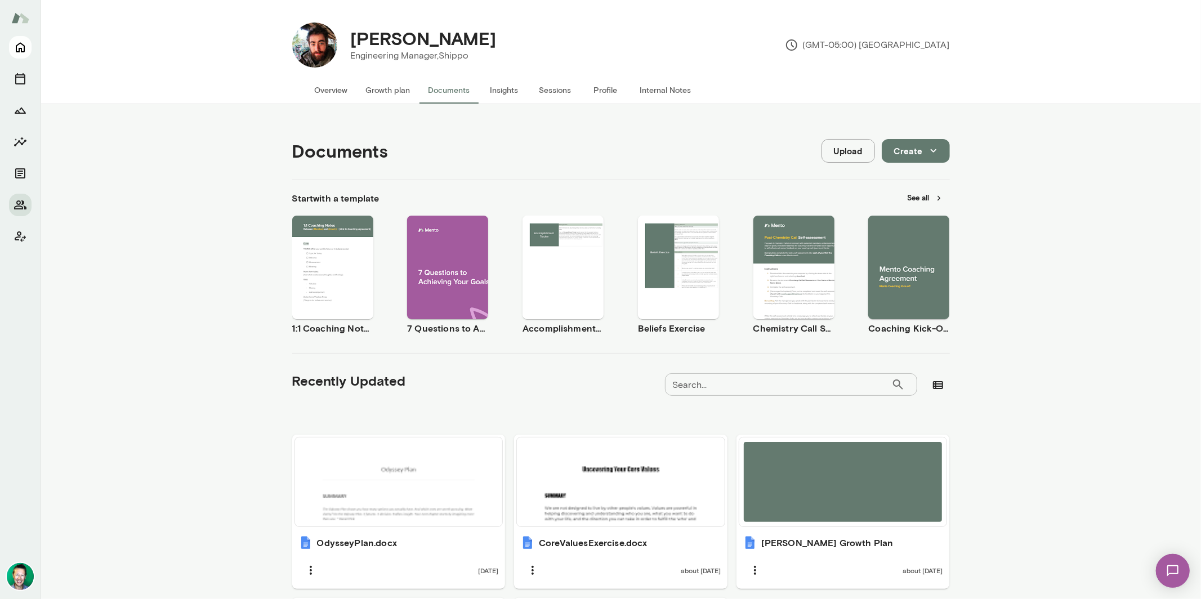
click at [23, 48] on icon "Home" at bounding box center [21, 48] width 14 height 14
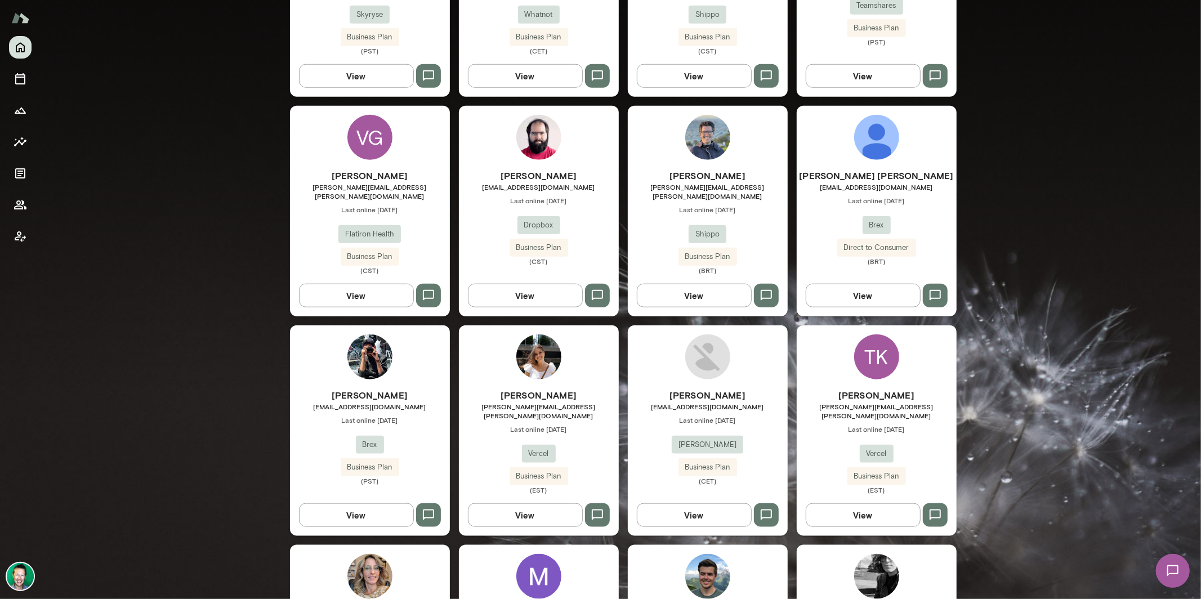
scroll to position [1003, 0]
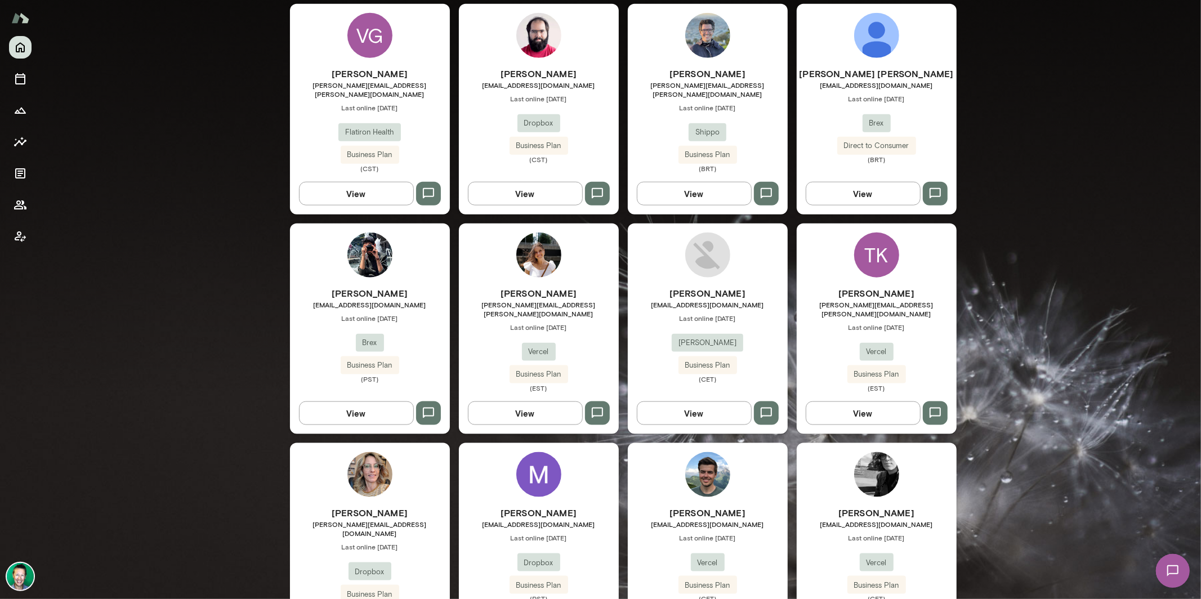
click at [328, 401] on button "View" at bounding box center [356, 413] width 115 height 24
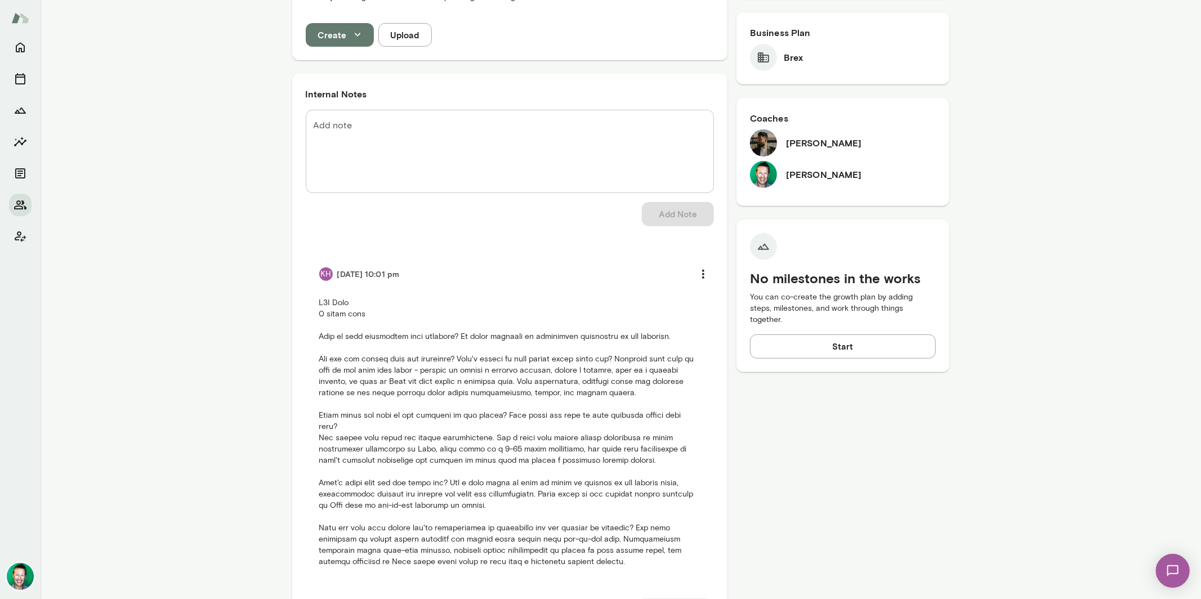
scroll to position [346, 0]
